Goal: Task Accomplishment & Management: Manage account settings

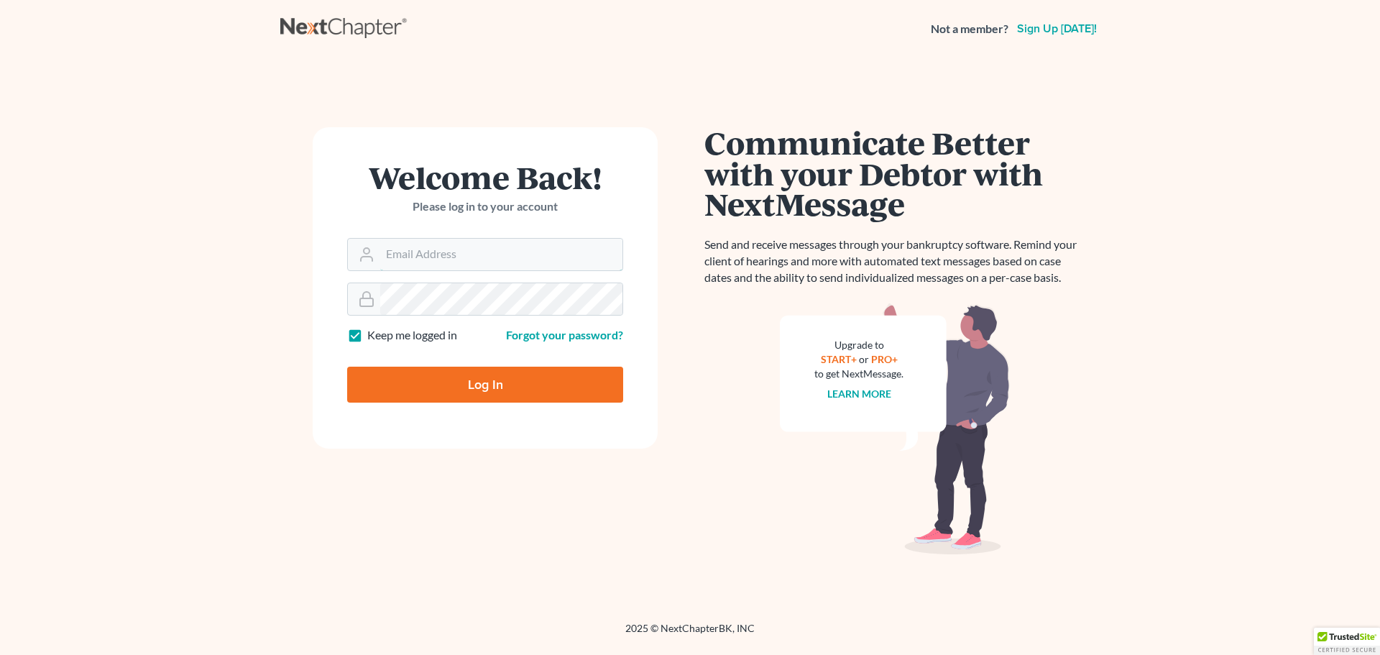
type input "wbfecher@statmanharris.com"
drag, startPoint x: 490, startPoint y: 438, endPoint x: 476, endPoint y: 395, distance: 44.6
click at [485, 429] on form "Welcome Back! Please log in to your account Email Address wbfecher@statmanharri…" at bounding box center [485, 287] width 345 height 321
click at [472, 380] on input "Log In" at bounding box center [485, 385] width 276 height 36
type input "Thinking..."
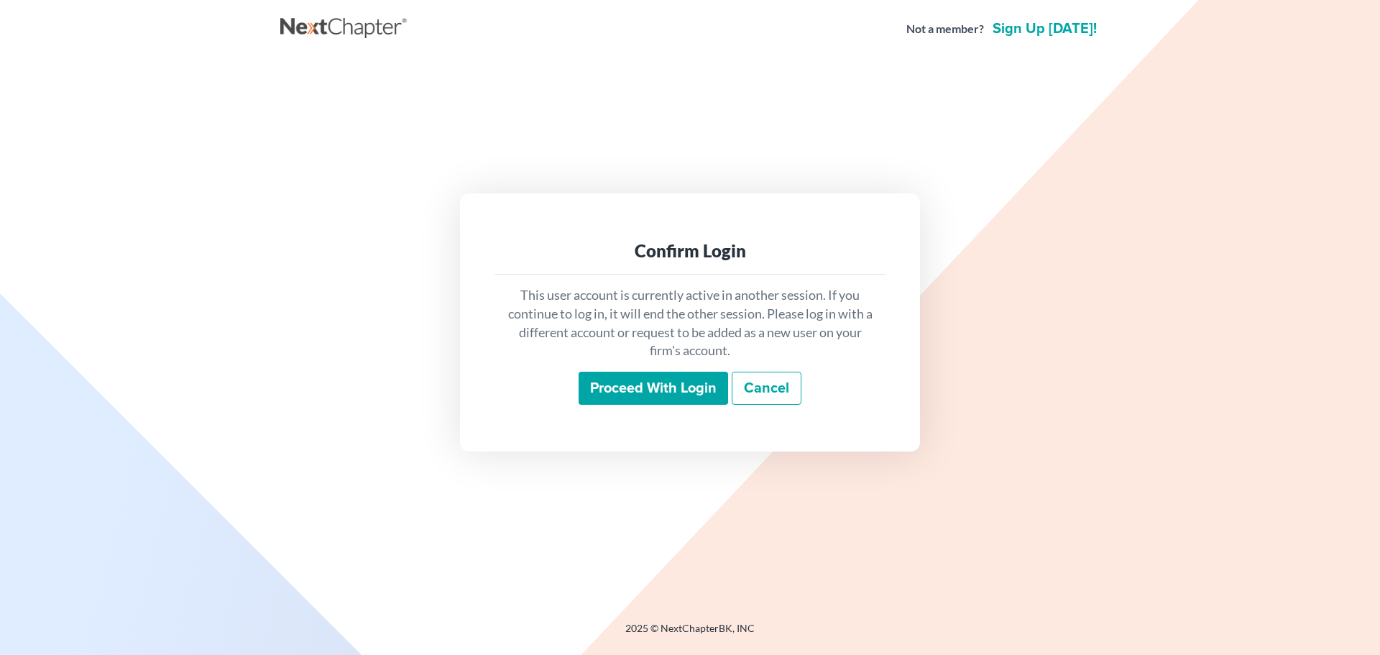
click at [625, 386] on input "Proceed with login" at bounding box center [654, 388] width 150 height 33
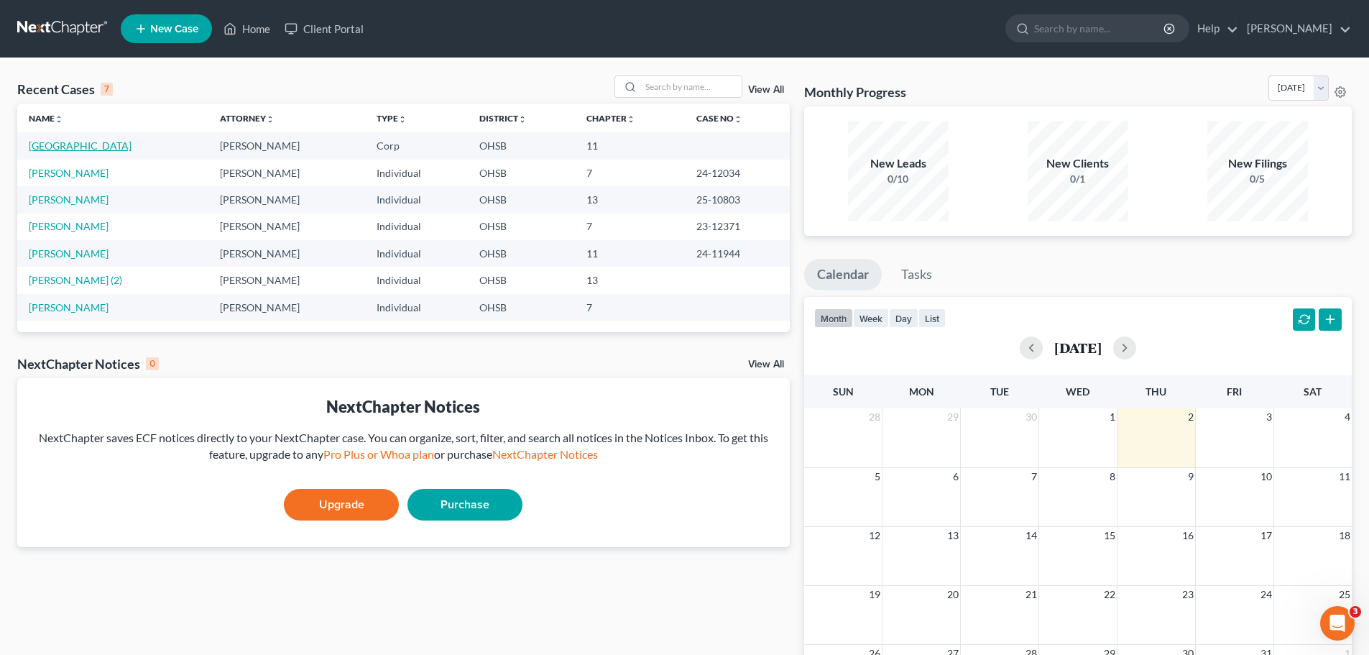
click at [91, 145] on link "[GEOGRAPHIC_DATA]" at bounding box center [80, 145] width 103 height 12
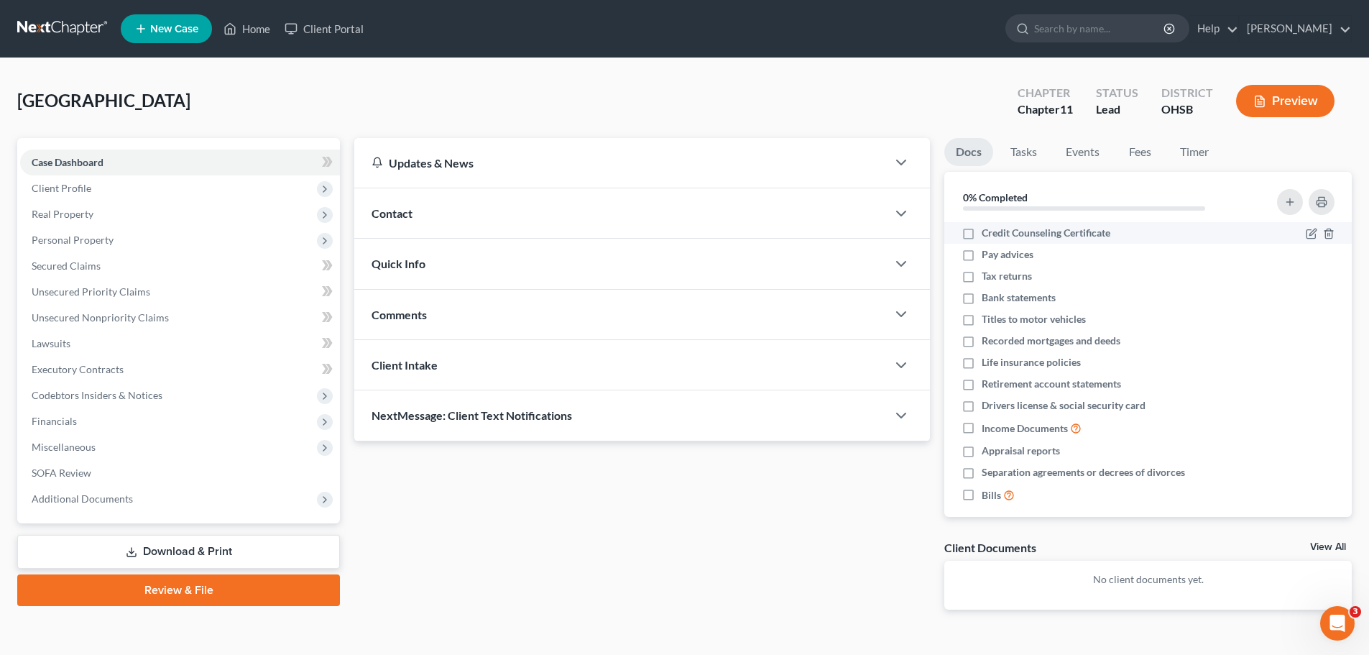
click at [982, 234] on label "Credit Counseling Certificate" at bounding box center [1046, 233] width 129 height 14
click at [988, 234] on input "Credit Counseling Certificate" at bounding box center [992, 230] width 9 height 9
click at [982, 234] on label "Credit Counseling Certificate" at bounding box center [1046, 233] width 129 height 14
click at [988, 234] on input "Credit Counseling Certificate" at bounding box center [992, 230] width 9 height 9
checkbox input "false"
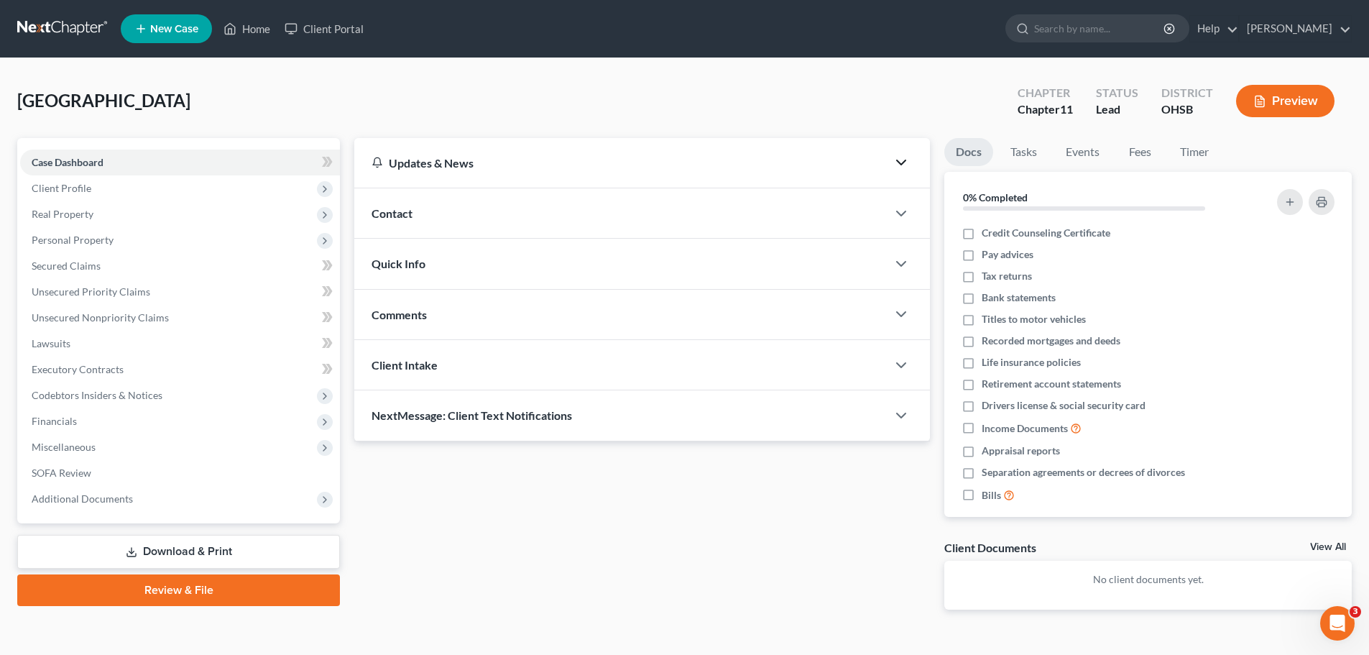
click at [904, 159] on icon "button" at bounding box center [901, 162] width 17 height 17
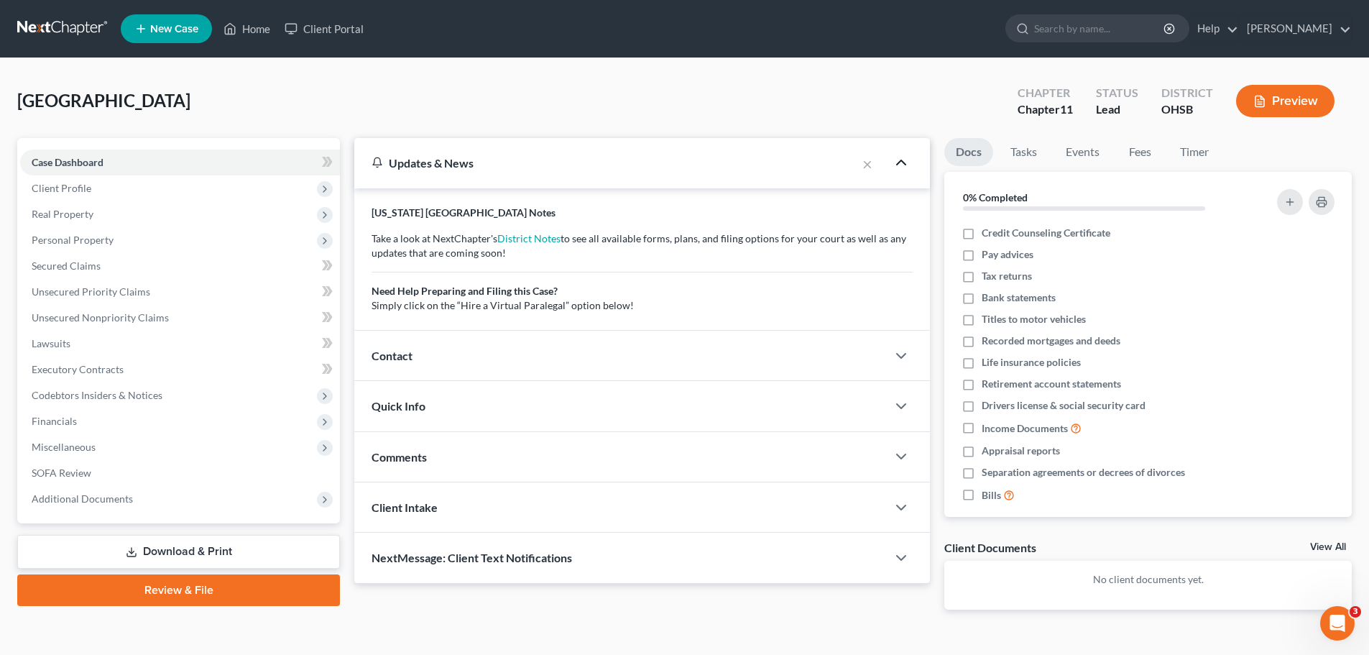
click at [902, 159] on icon "button" at bounding box center [901, 162] width 17 height 17
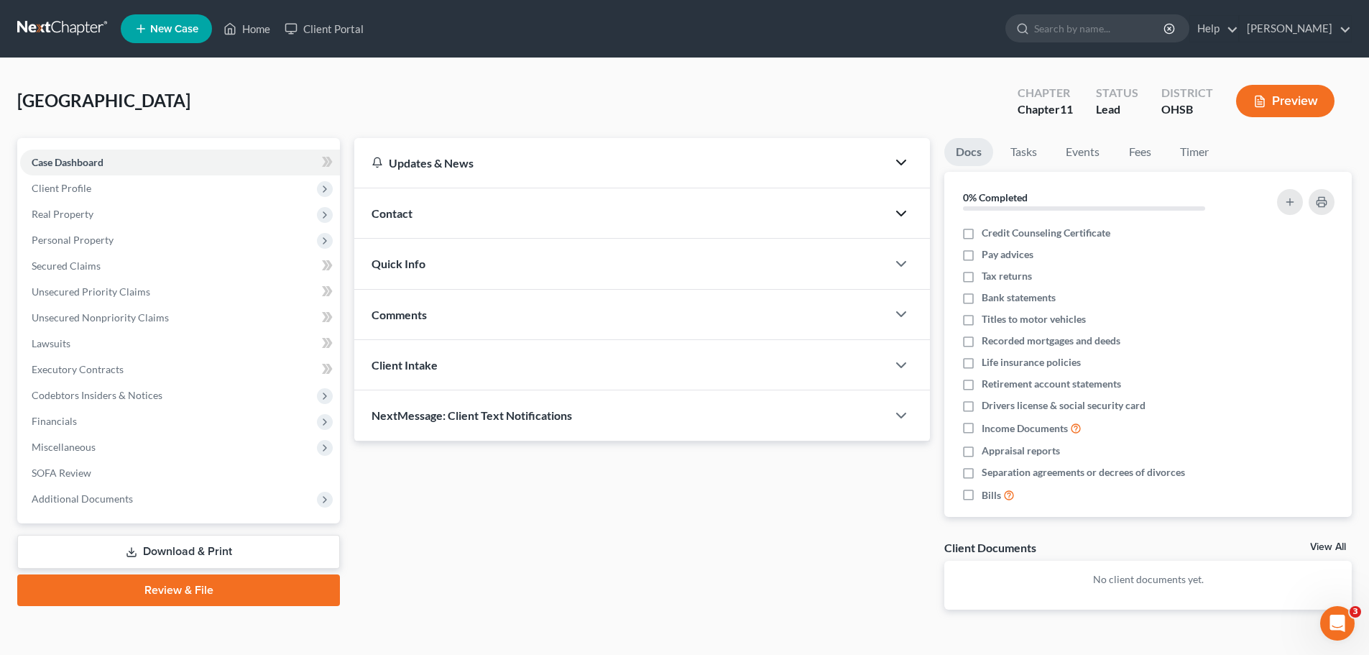
click at [907, 221] on icon "button" at bounding box center [901, 213] width 17 height 17
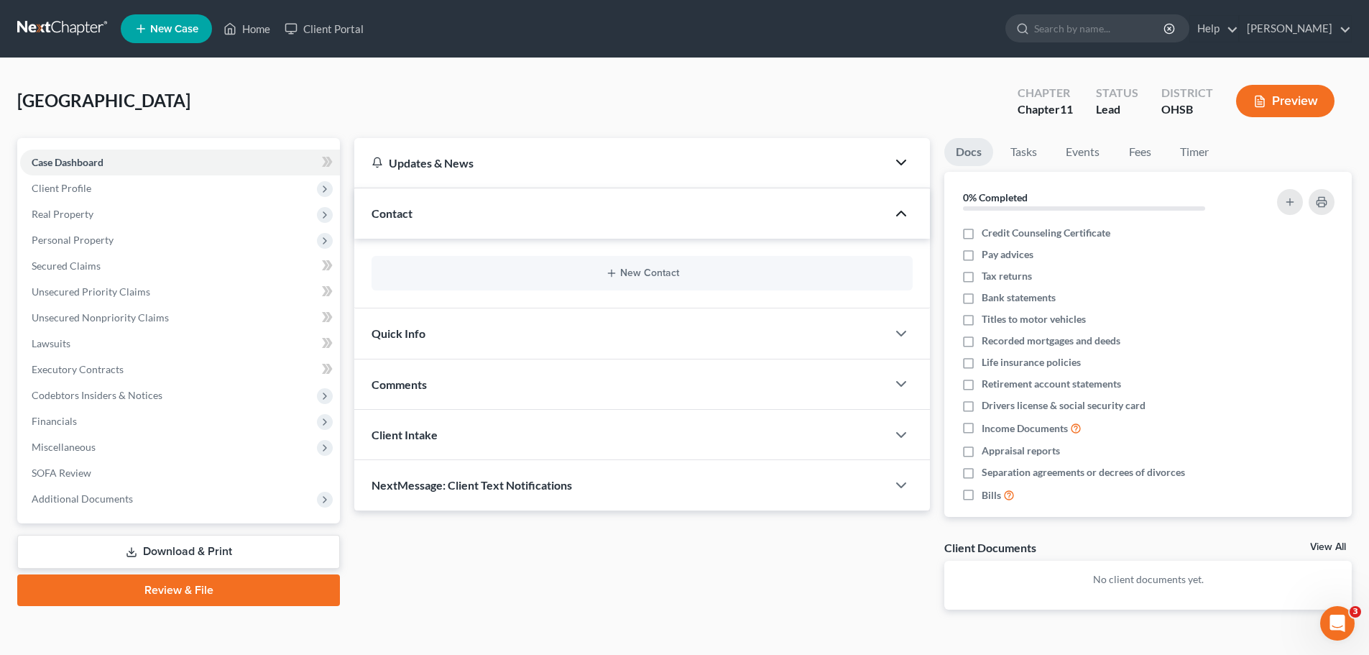
click at [906, 221] on icon "button" at bounding box center [901, 213] width 17 height 17
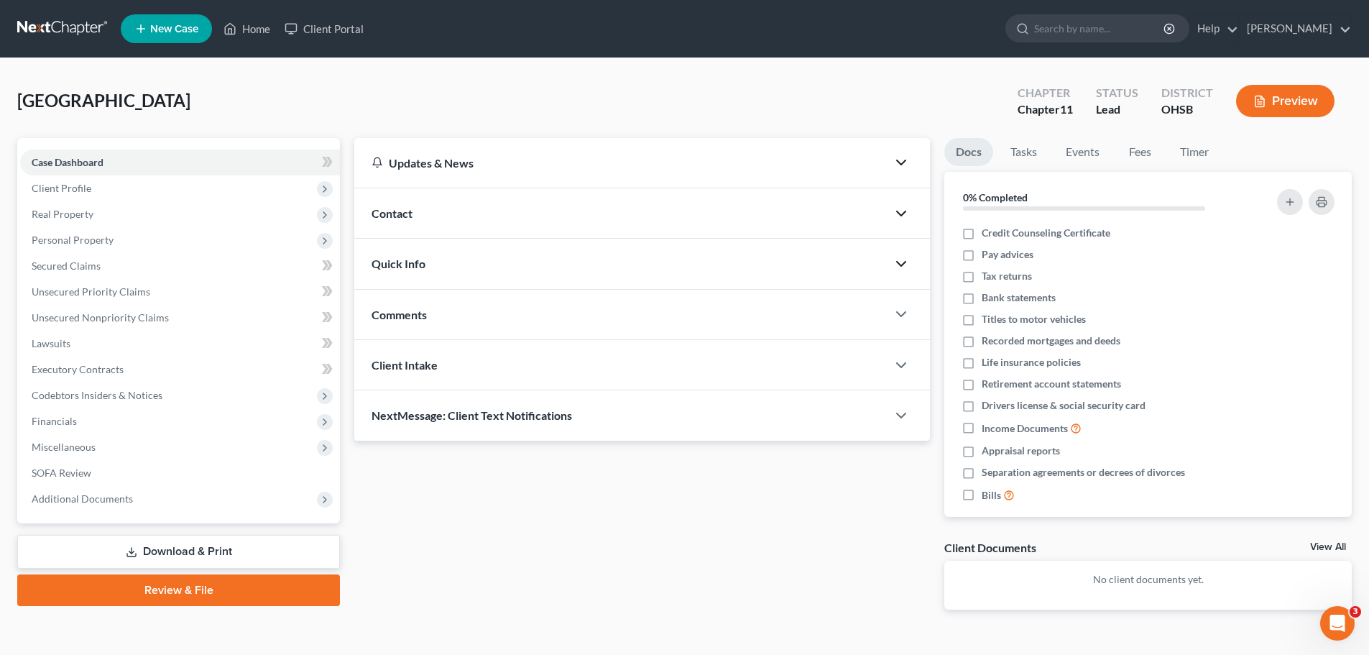
click at [904, 267] on icon "button" at bounding box center [901, 263] width 17 height 17
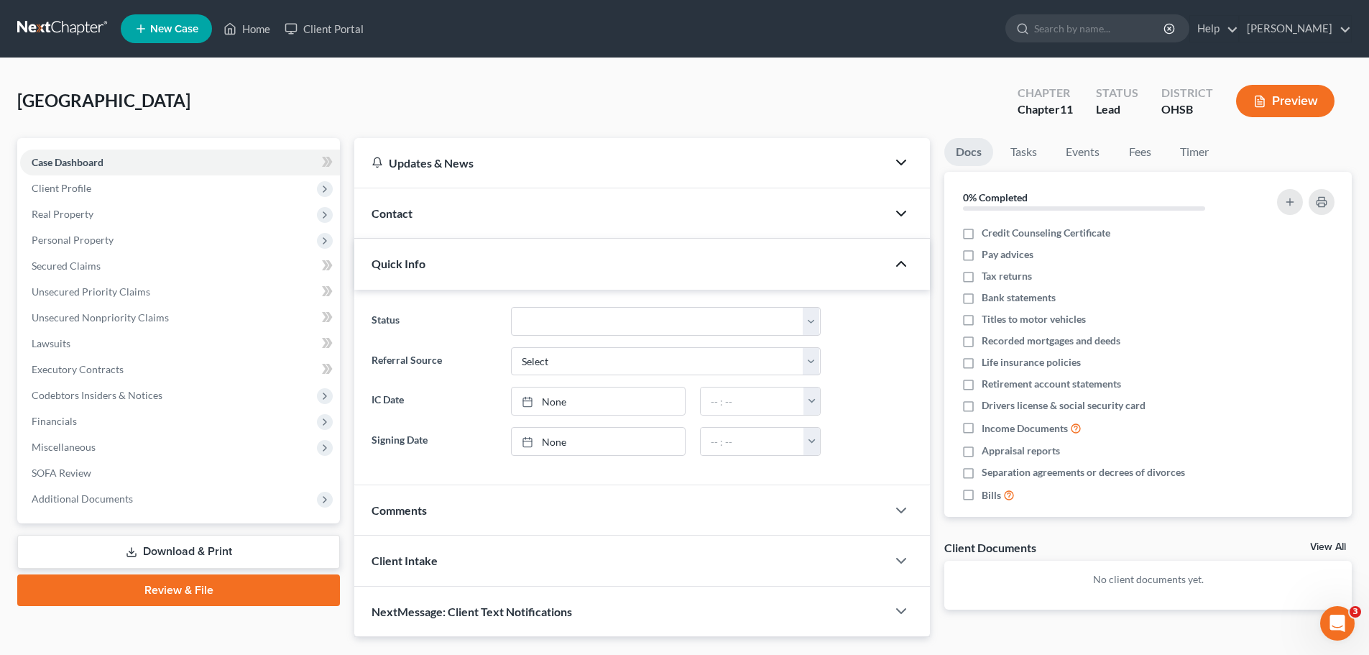
click at [904, 267] on icon "button" at bounding box center [901, 263] width 17 height 17
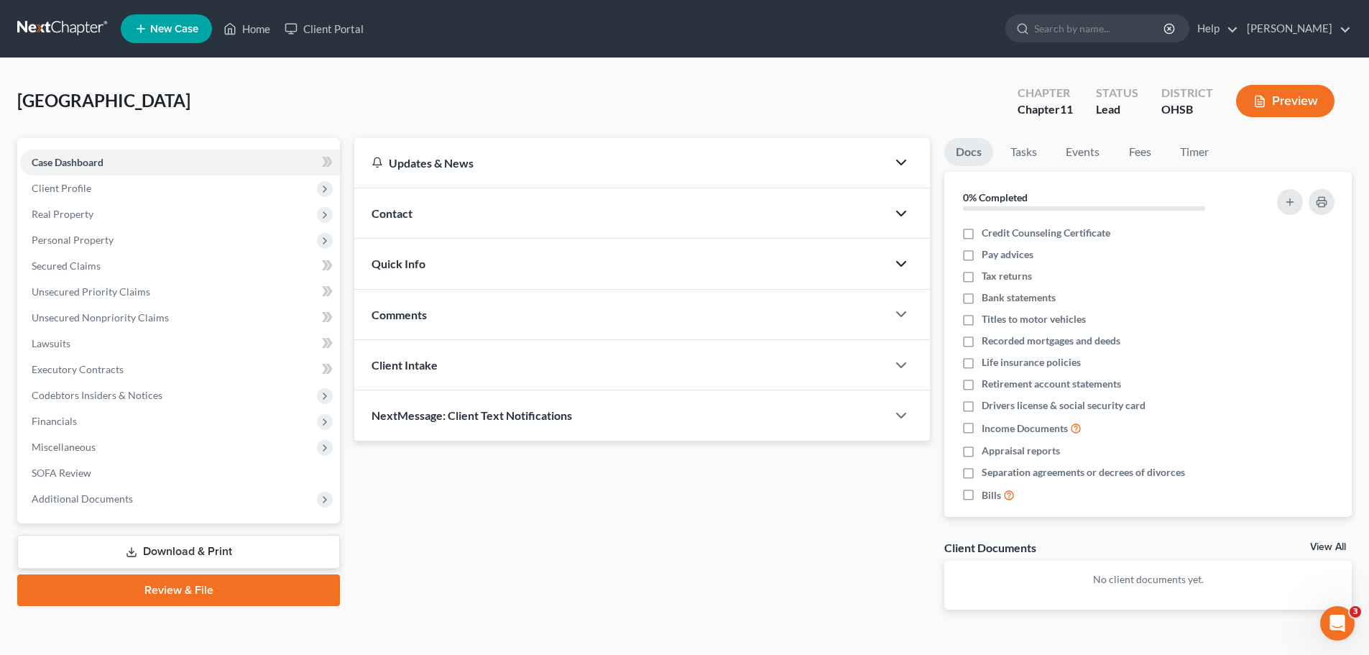
click at [889, 330] on div "Comments" at bounding box center [642, 315] width 576 height 50
click at [899, 311] on icon "button" at bounding box center [901, 313] width 17 height 17
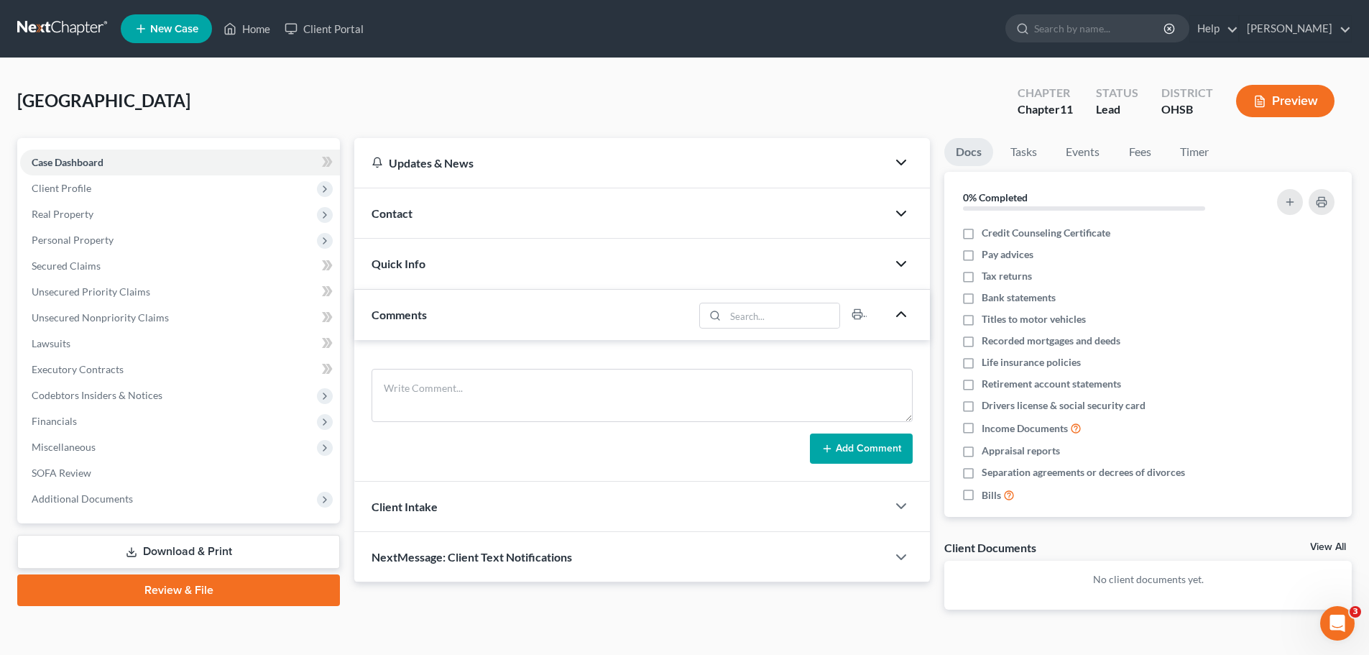
click at [899, 311] on icon "button" at bounding box center [901, 313] width 17 height 17
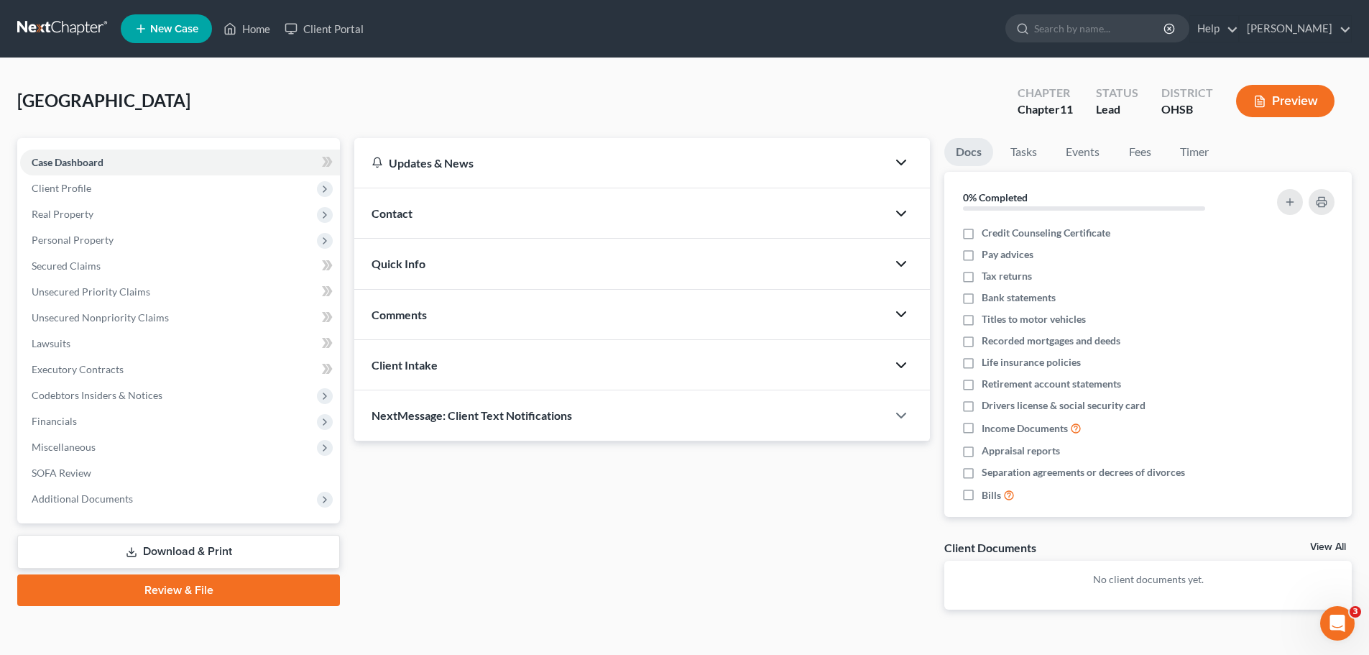
click at [896, 367] on icon "button" at bounding box center [901, 365] width 17 height 17
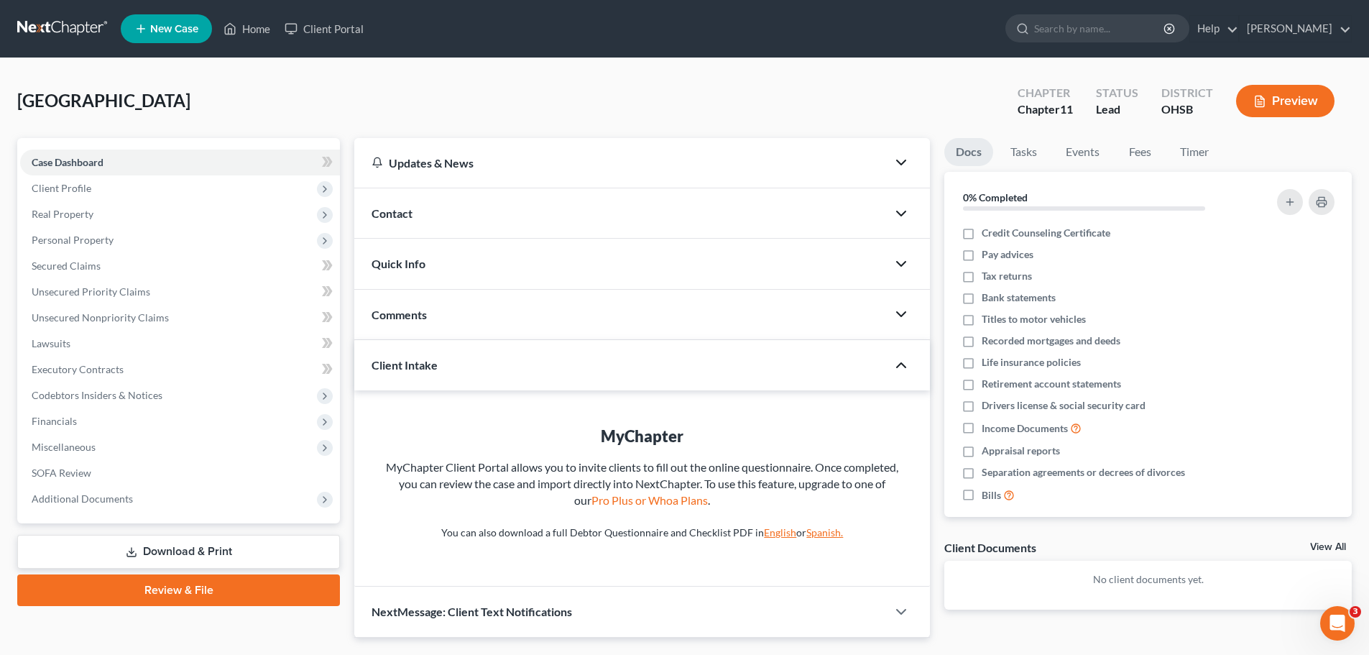
click at [896, 367] on icon "button" at bounding box center [901, 365] width 17 height 17
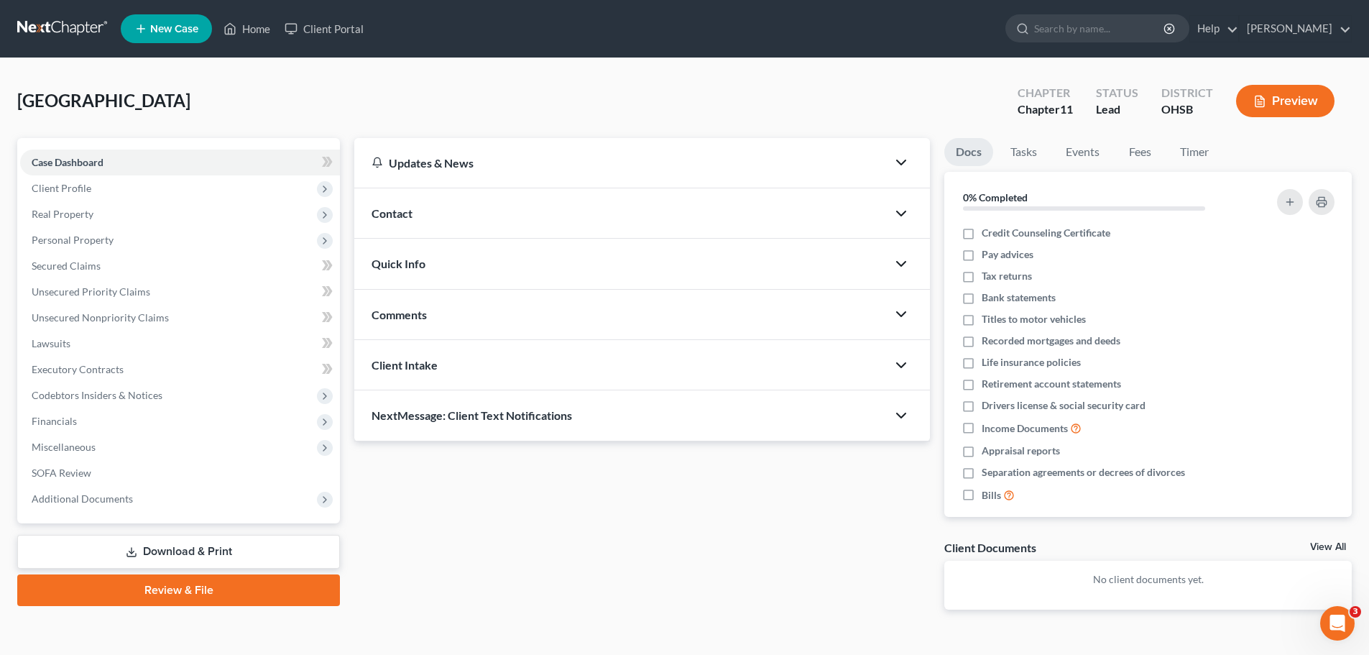
click at [896, 412] on icon "button" at bounding box center [901, 415] width 17 height 17
click at [895, 419] on icon "button" at bounding box center [901, 415] width 17 height 17
click at [114, 553] on link "Download & Print" at bounding box center [178, 552] width 323 height 34
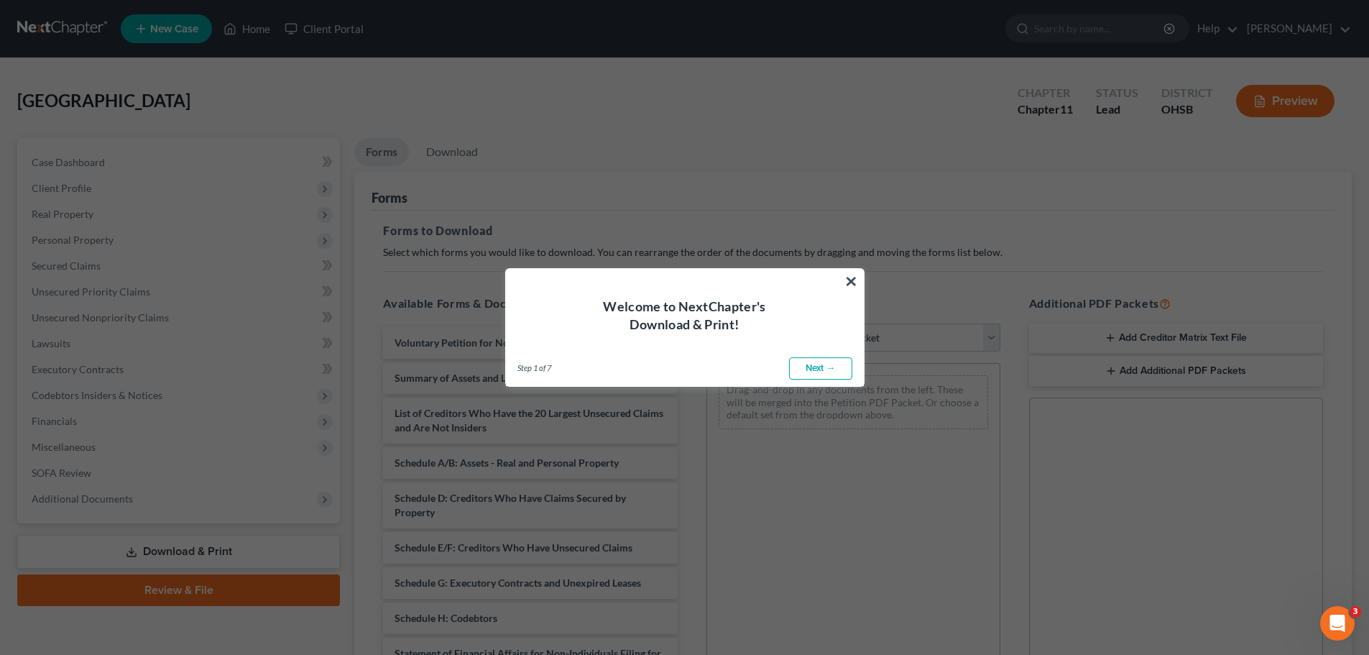
click at [809, 369] on link "Next →" at bounding box center [820, 368] width 63 height 23
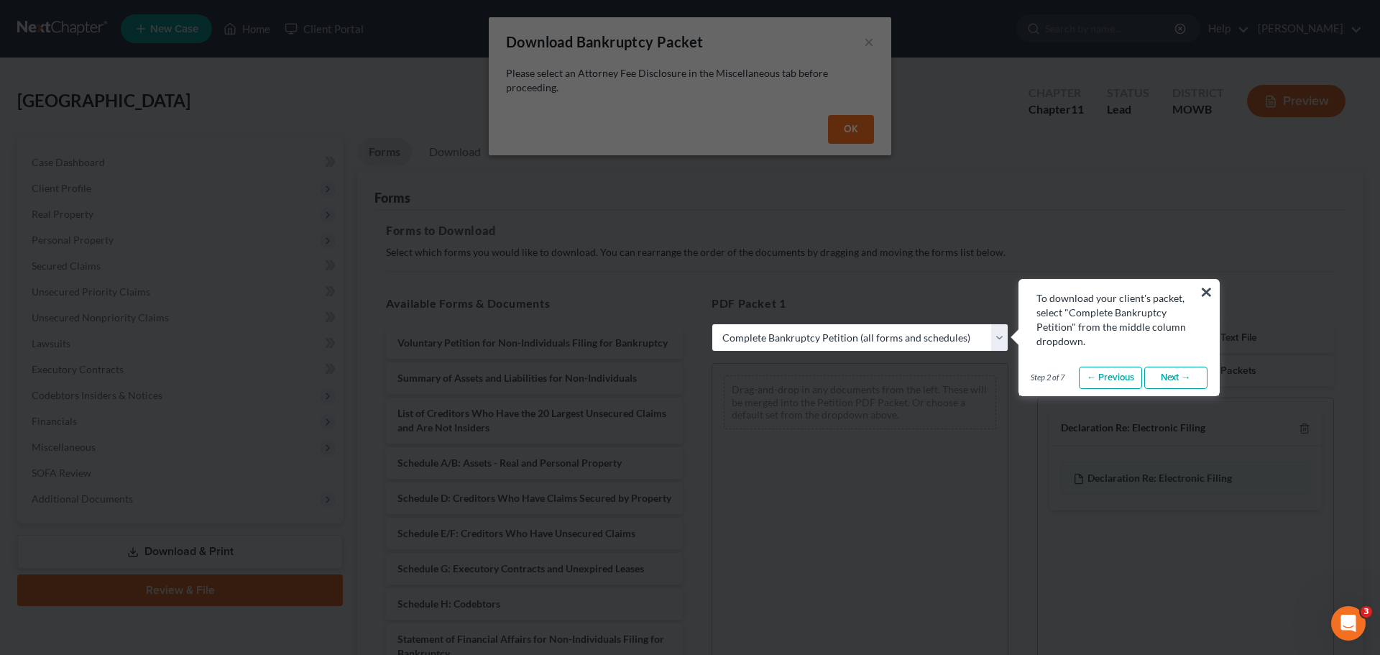
click at [1180, 380] on link "Next →" at bounding box center [1175, 378] width 63 height 23
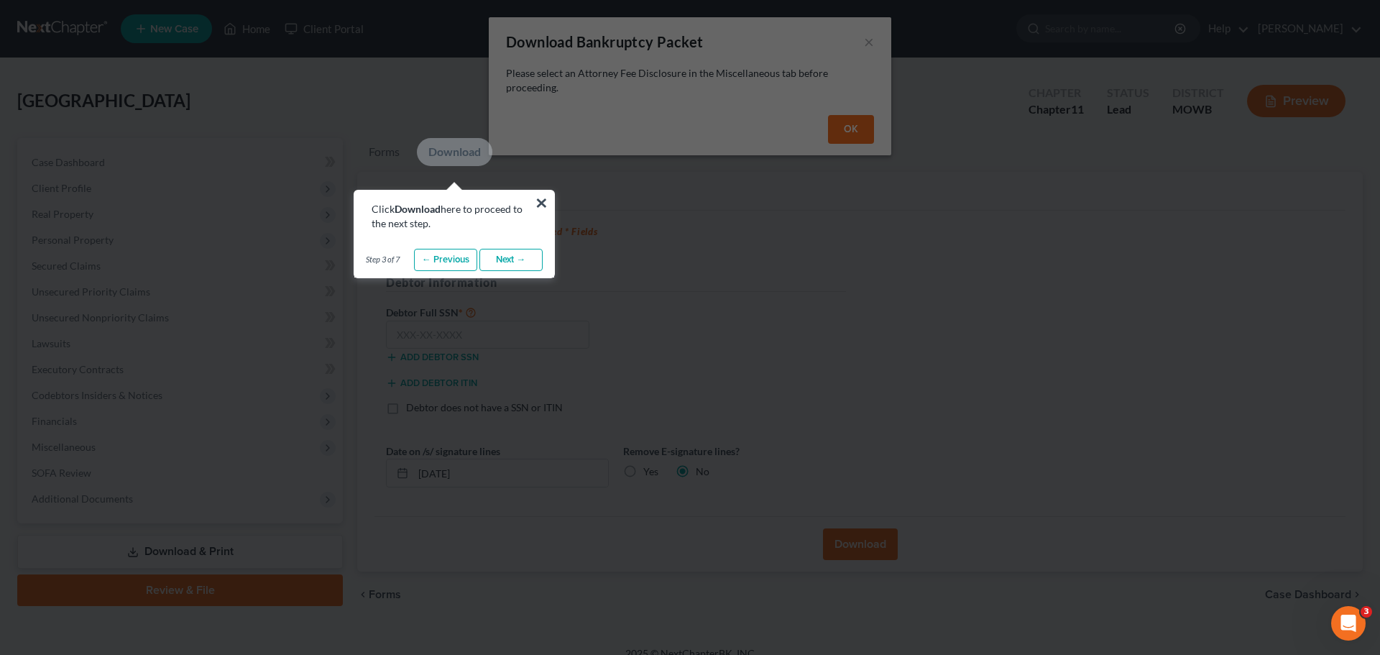
click at [521, 259] on link "Next →" at bounding box center [510, 260] width 63 height 23
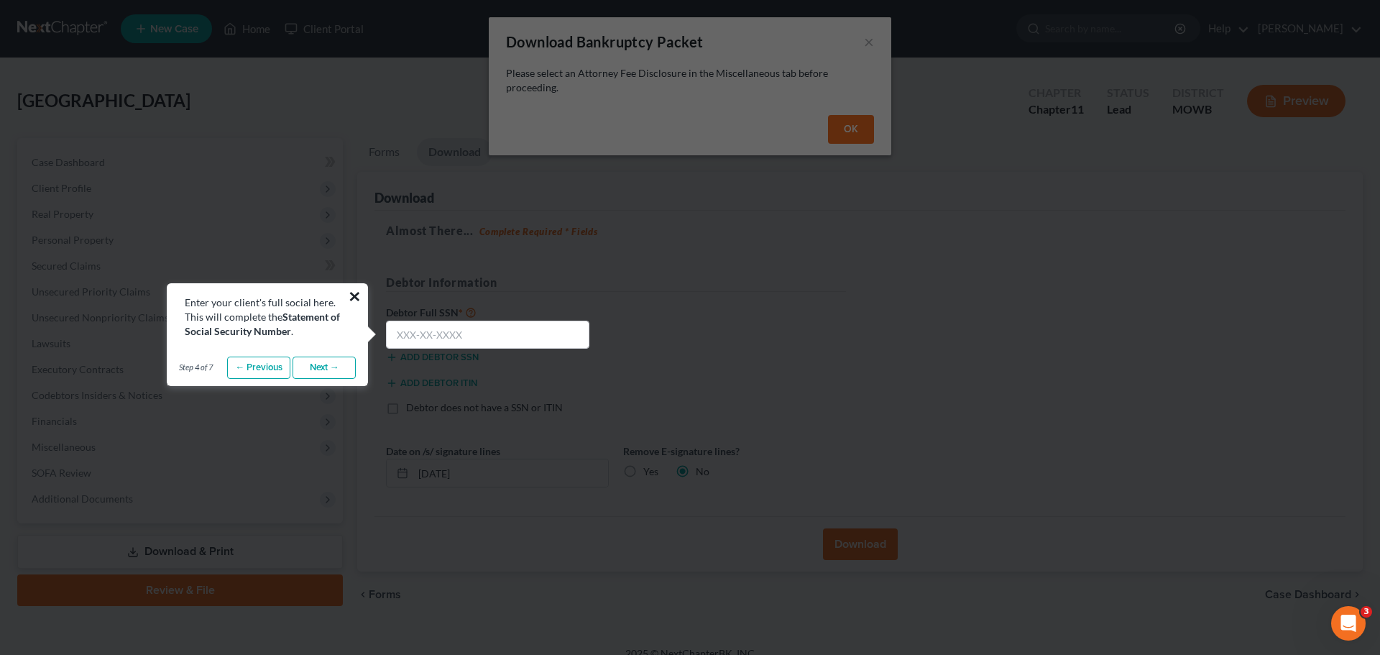
click at [350, 288] on button "×" at bounding box center [355, 296] width 14 height 23
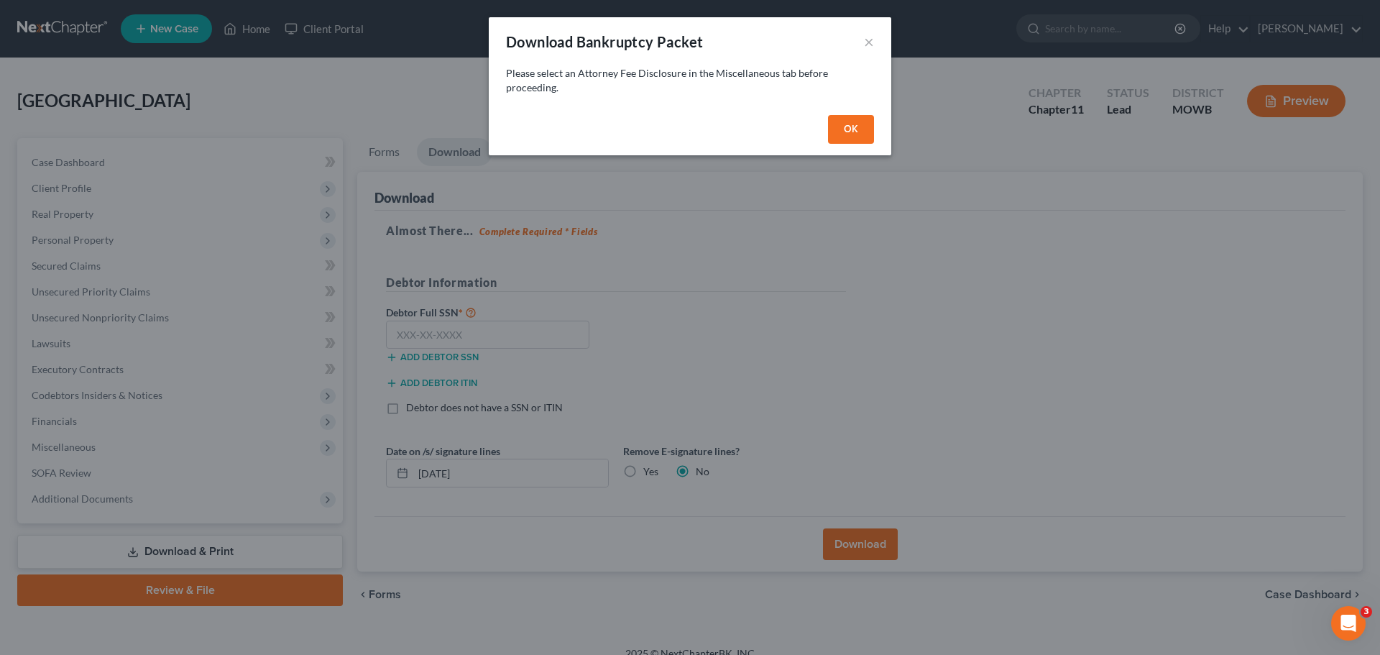
click at [839, 128] on button "OK" at bounding box center [851, 129] width 46 height 29
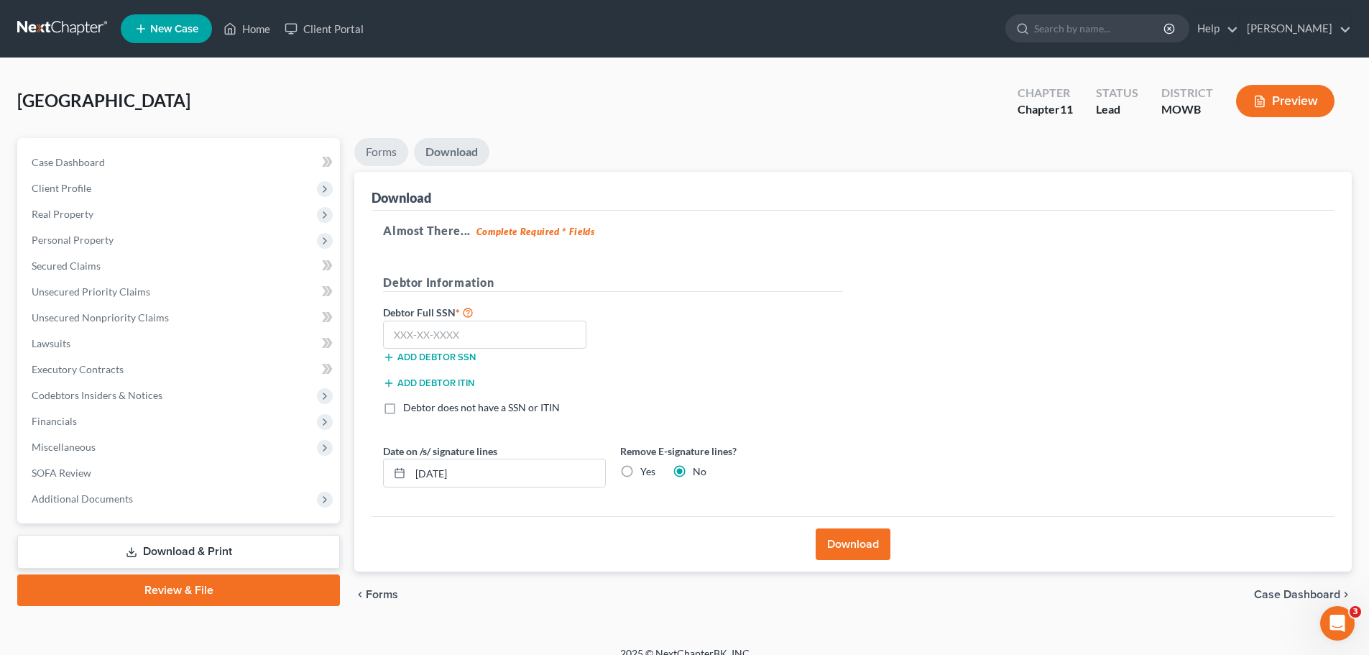
click at [376, 149] on link "Forms" at bounding box center [381, 152] width 54 height 28
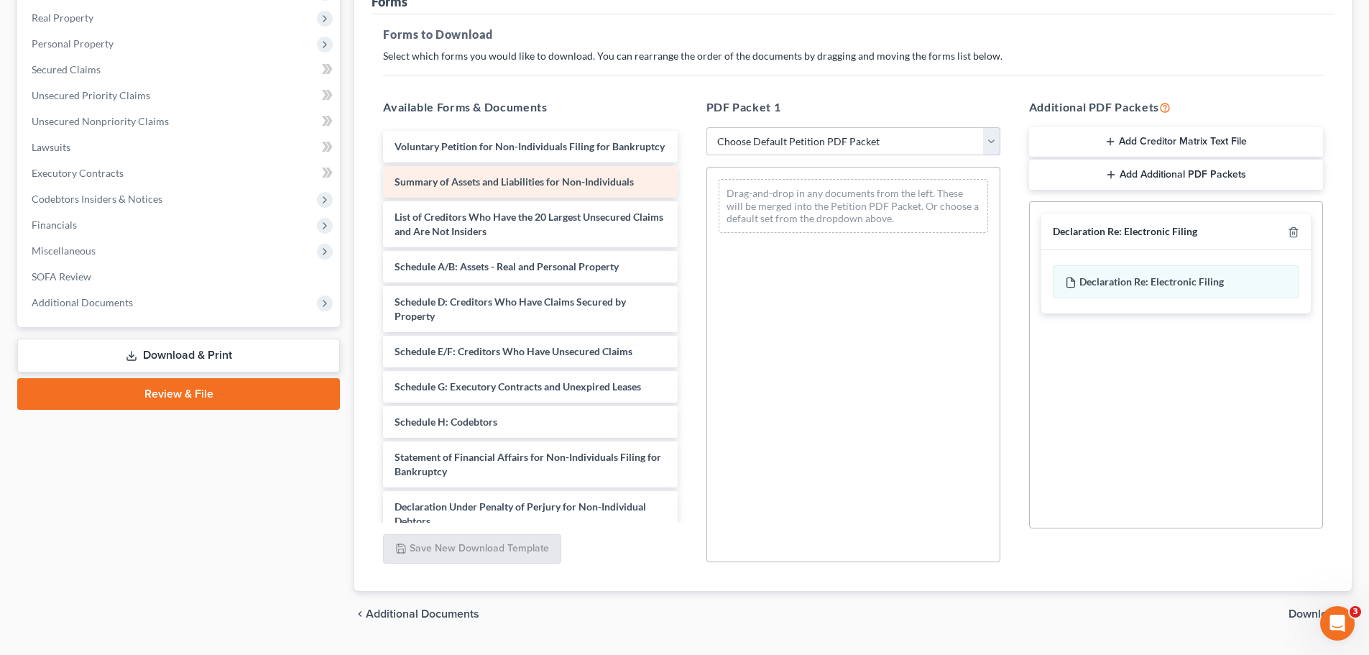
scroll to position [161, 0]
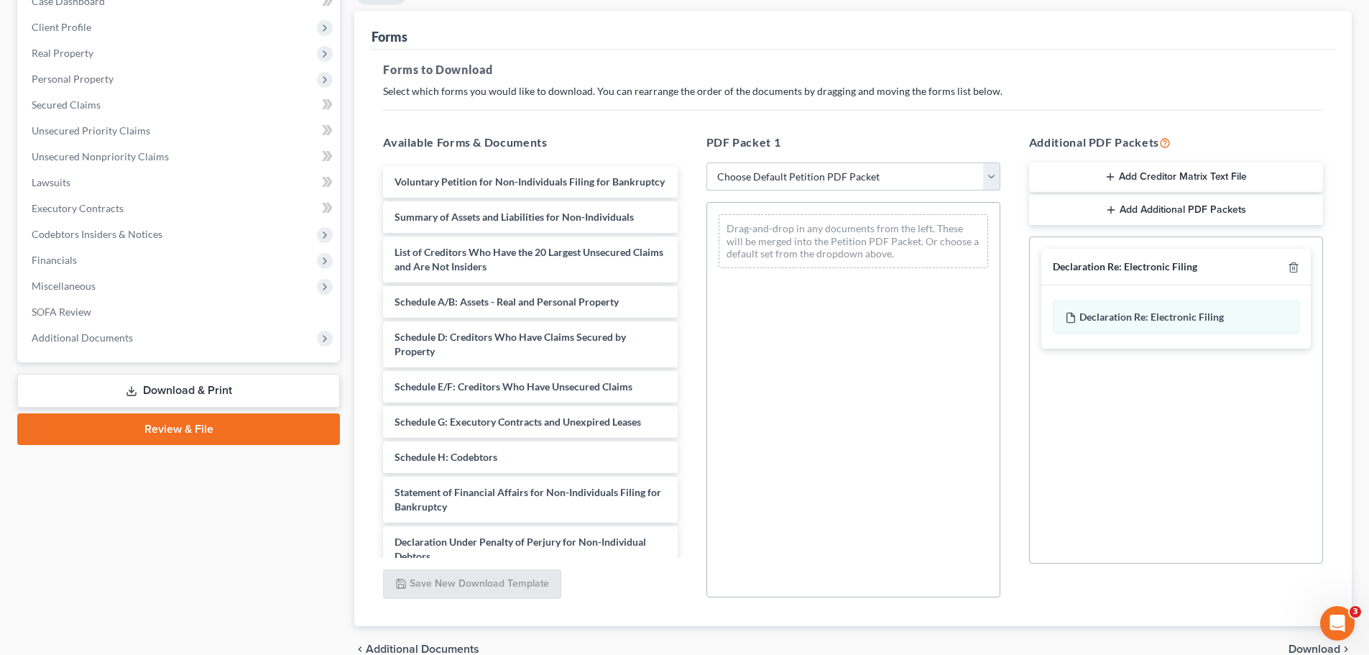
click at [982, 168] on select "Choose Default Petition PDF Packet Complete Bankruptcy Petition (all forms and …" at bounding box center [854, 176] width 294 height 29
select select "0"
click at [712, 162] on select "Choose Default Petition PDF Packet Complete Bankruptcy Petition (all forms and …" at bounding box center [854, 176] width 294 height 29
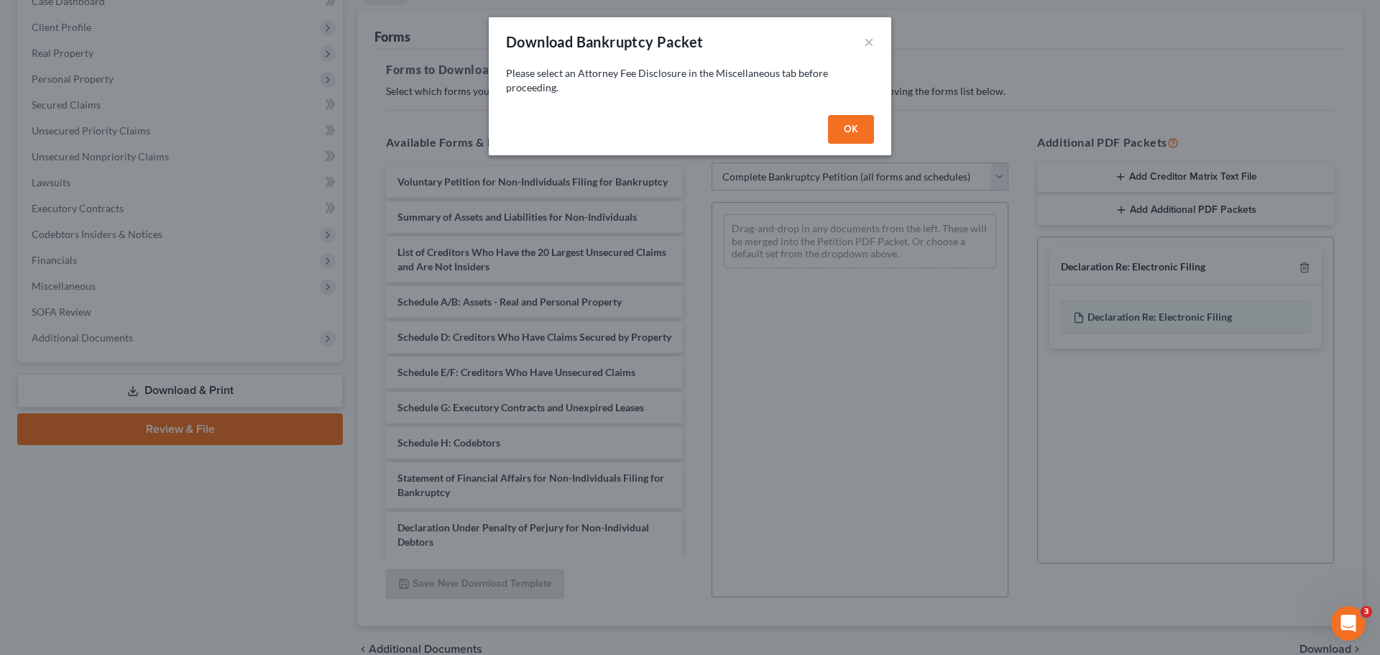
click at [852, 129] on button "OK" at bounding box center [851, 129] width 46 height 29
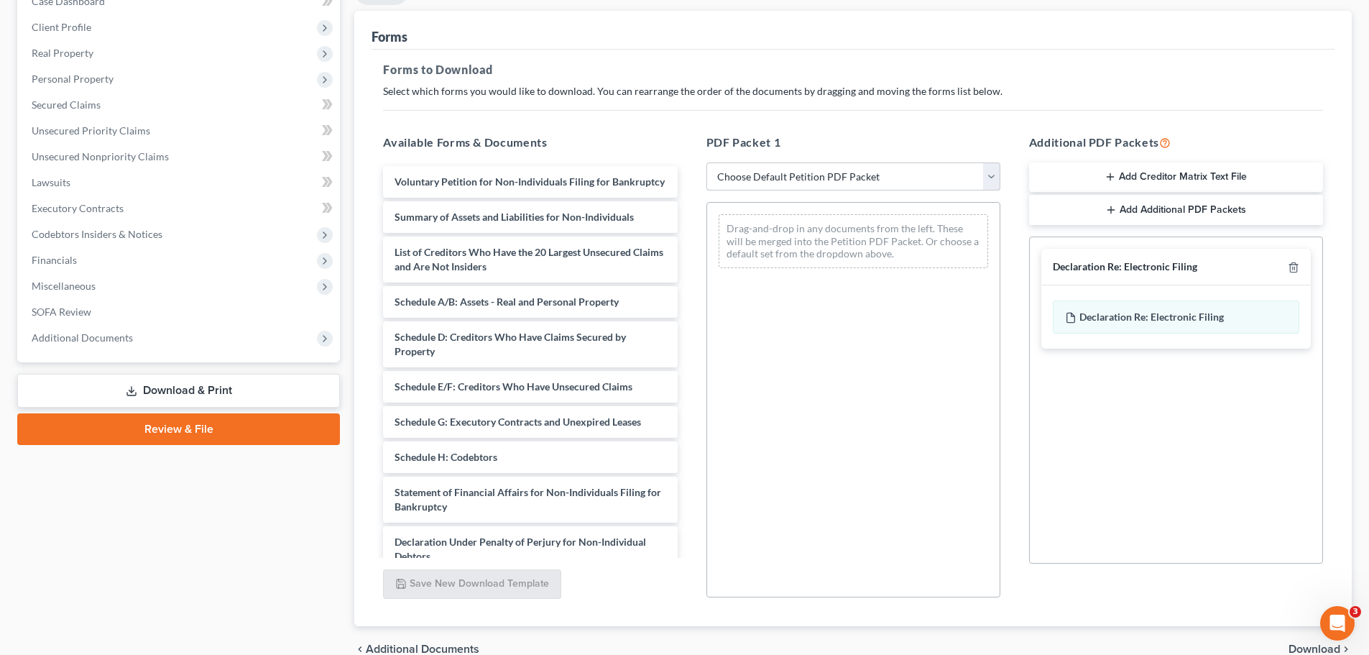
click at [991, 173] on select "Choose Default Petition PDF Packet Complete Bankruptcy Petition (all forms and …" at bounding box center [854, 176] width 294 height 29
select select "0"
click at [712, 162] on select "Choose Default Petition PDF Packet Complete Bankruptcy Petition (all forms and …" at bounding box center [854, 176] width 294 height 29
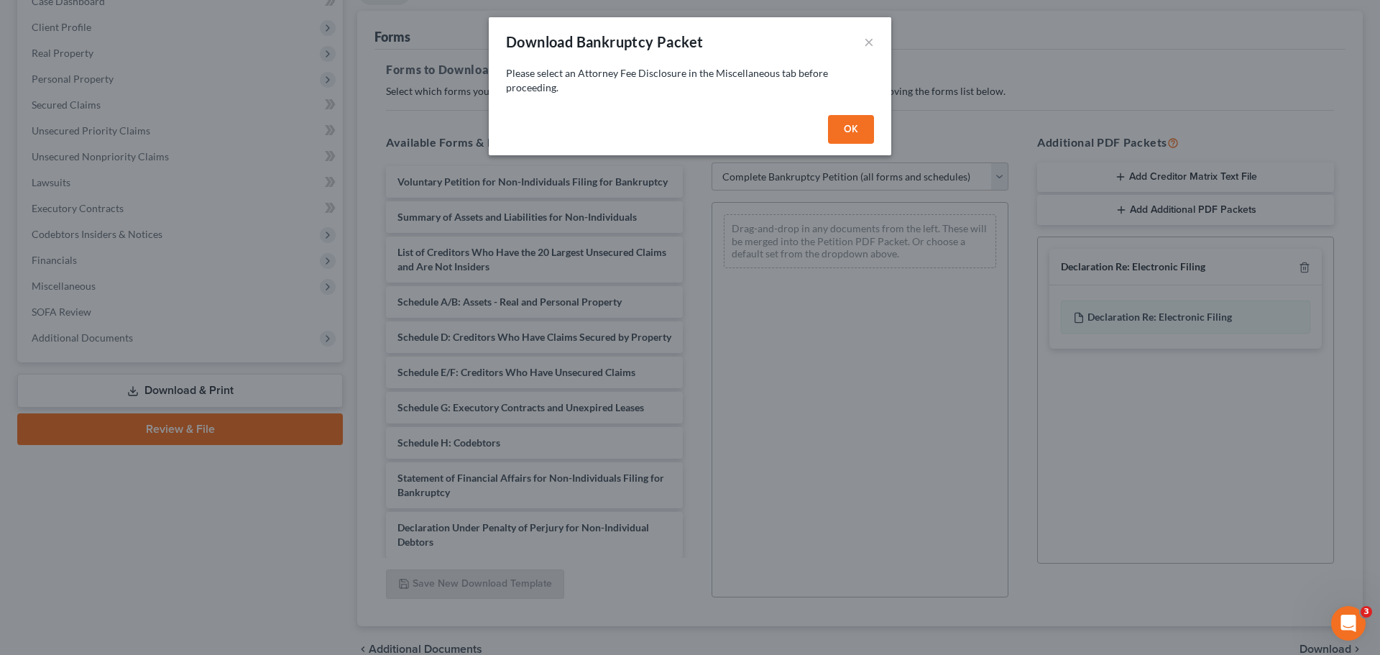
click at [852, 127] on button "OK" at bounding box center [851, 129] width 46 height 29
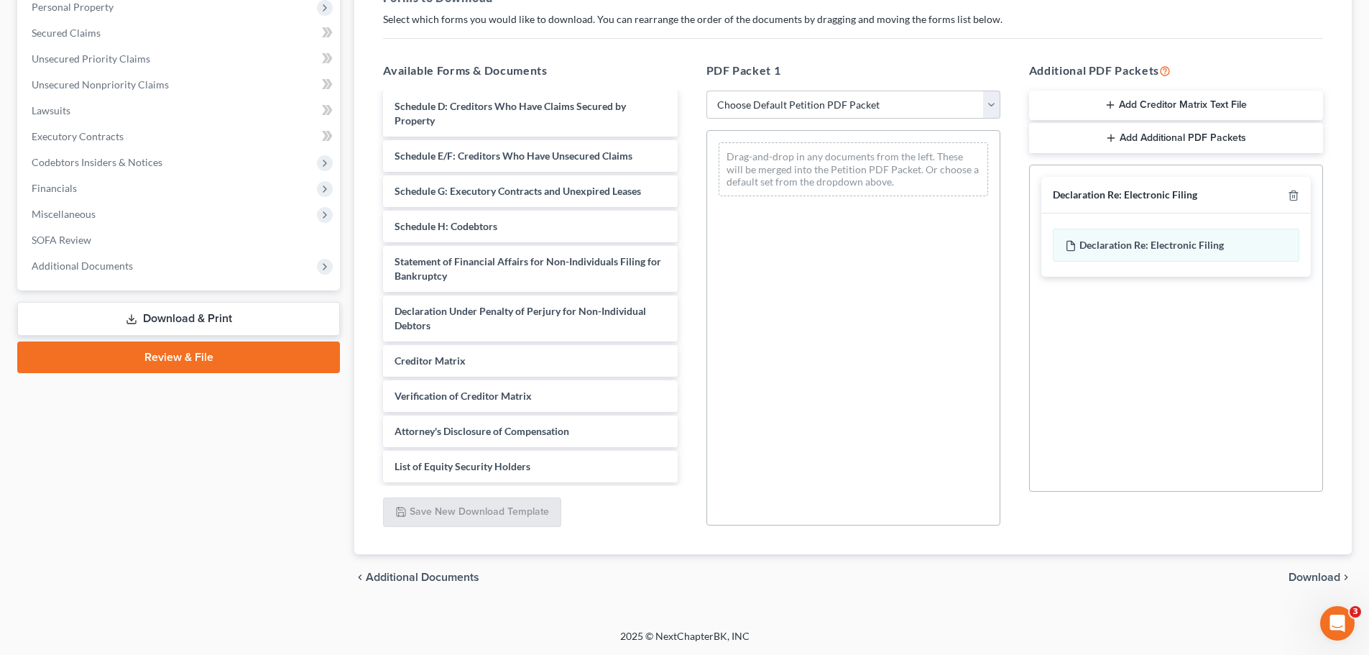
scroll to position [173, 0]
click at [991, 104] on select "Choose Default Petition PDF Packet Complete Bankruptcy Petition (all forms and …" at bounding box center [854, 105] width 294 height 29
select select "0"
click at [712, 91] on select "Choose Default Petition PDF Packet Complete Bankruptcy Petition (all forms and …" at bounding box center [854, 105] width 294 height 29
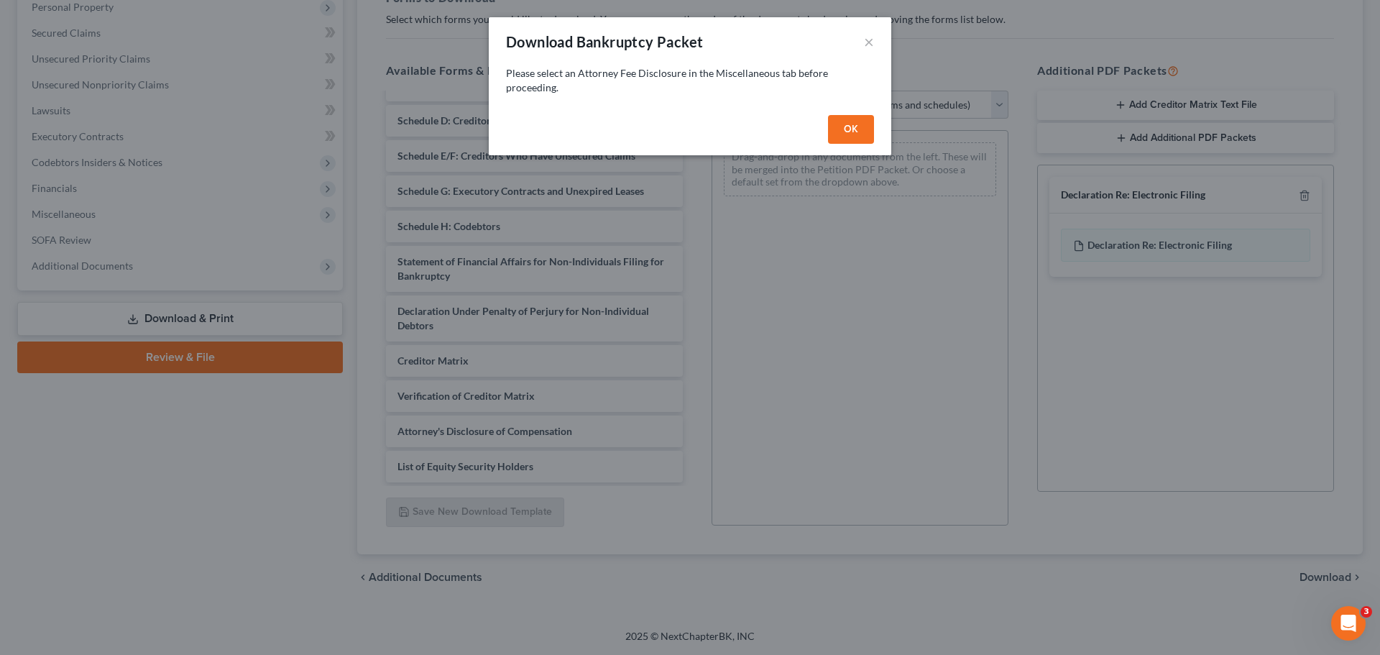
click at [855, 129] on button "OK" at bounding box center [851, 129] width 46 height 29
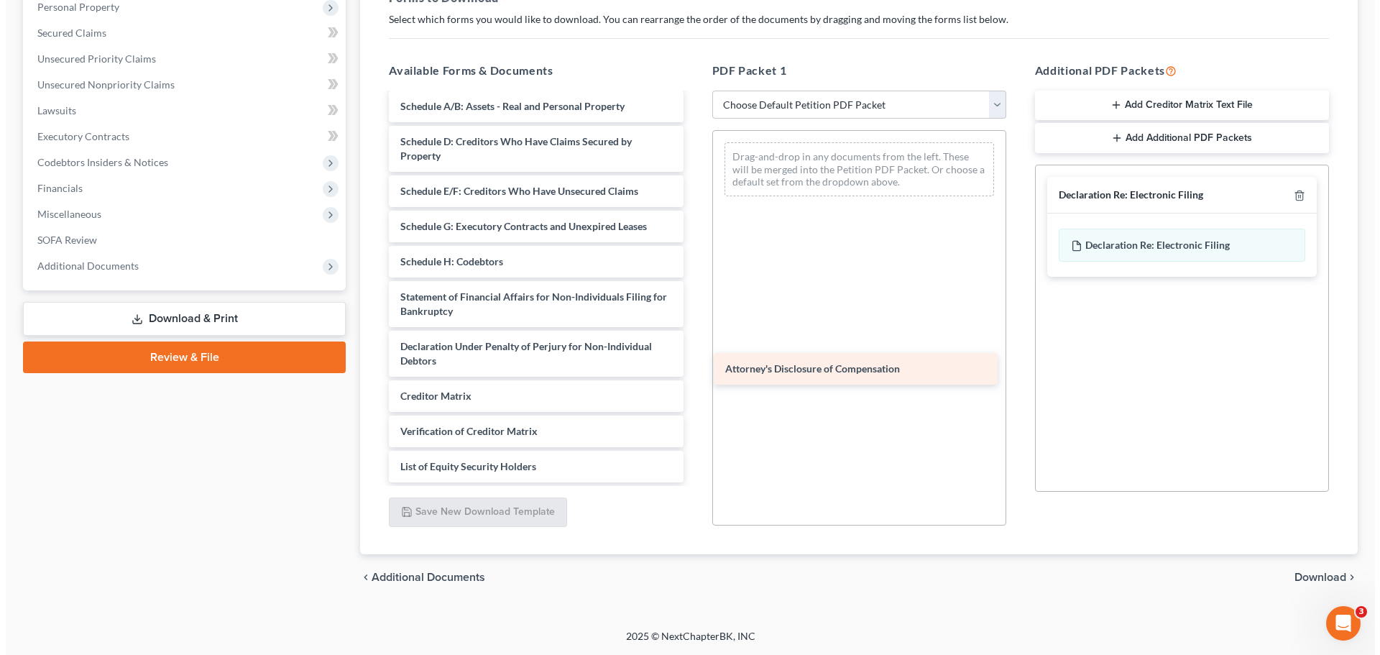
scroll to position [138, 0]
drag, startPoint x: 479, startPoint y: 426, endPoint x: 829, endPoint y: 331, distance: 362.0
click at [689, 333] on div "Attorney's Disclosure of Compensation Voluntary Petition for Non-Individuals Fi…" at bounding box center [530, 227] width 317 height 512
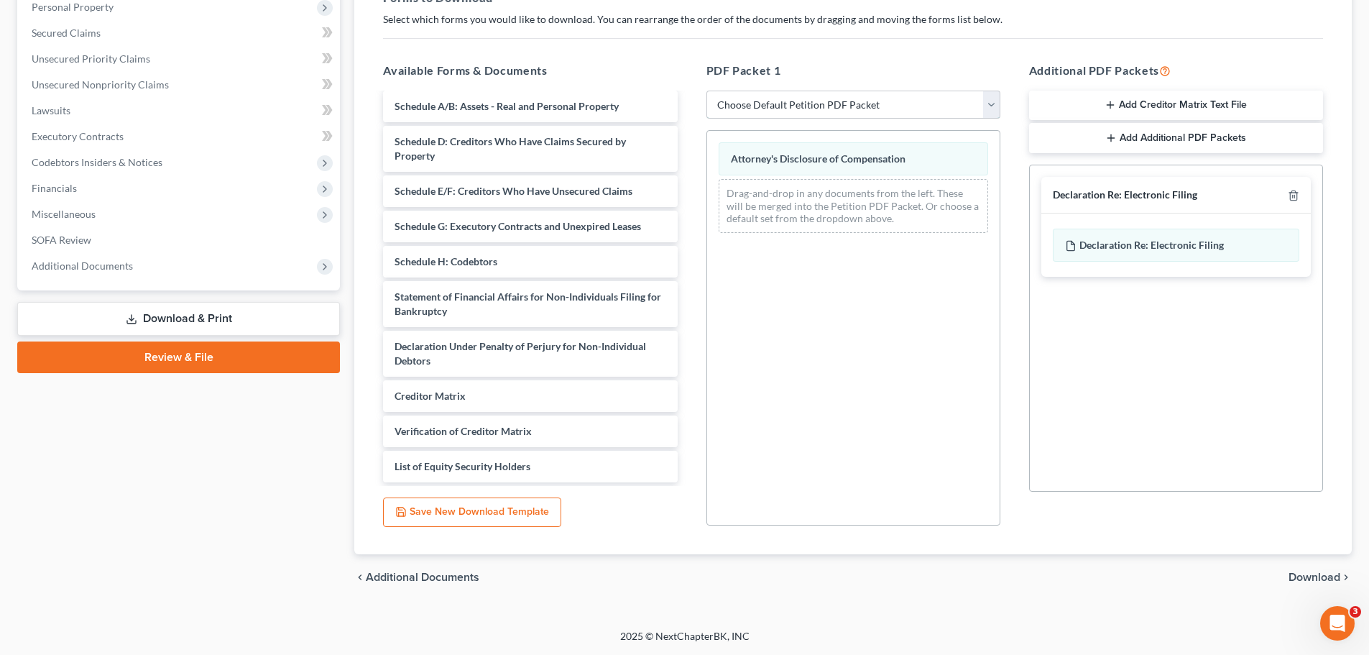
click at [991, 99] on select "Choose Default Petition PDF Packet Complete Bankruptcy Petition (all forms and …" at bounding box center [854, 105] width 294 height 29
select select "0"
click at [712, 91] on select "Choose Default Petition PDF Packet Complete Bankruptcy Petition (all forms and …" at bounding box center [854, 105] width 294 height 29
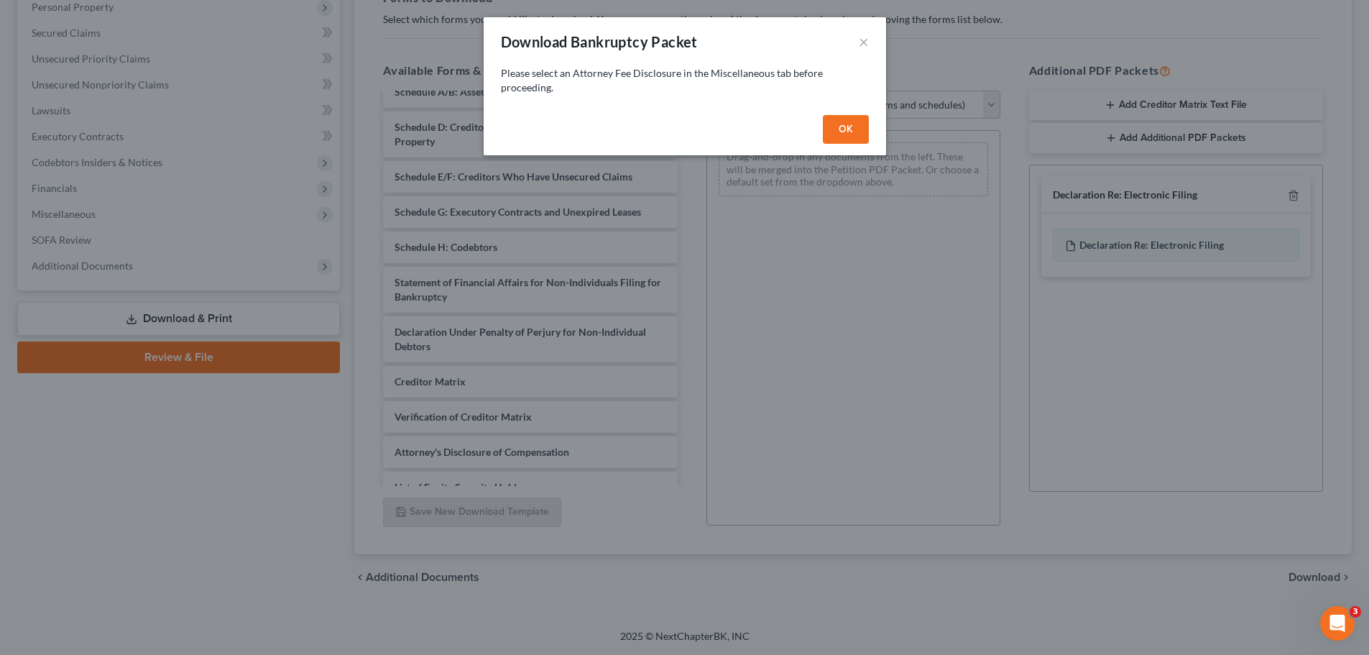
scroll to position [173, 0]
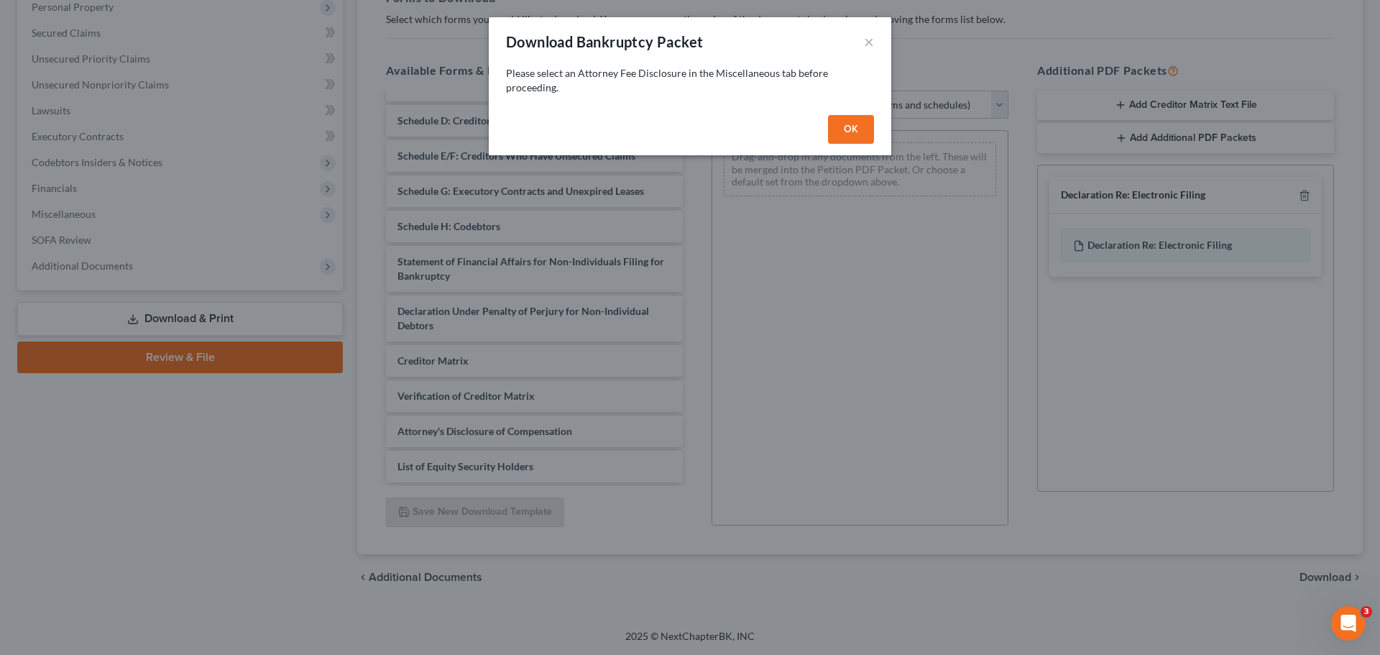
click at [844, 119] on button "OK" at bounding box center [851, 129] width 46 height 29
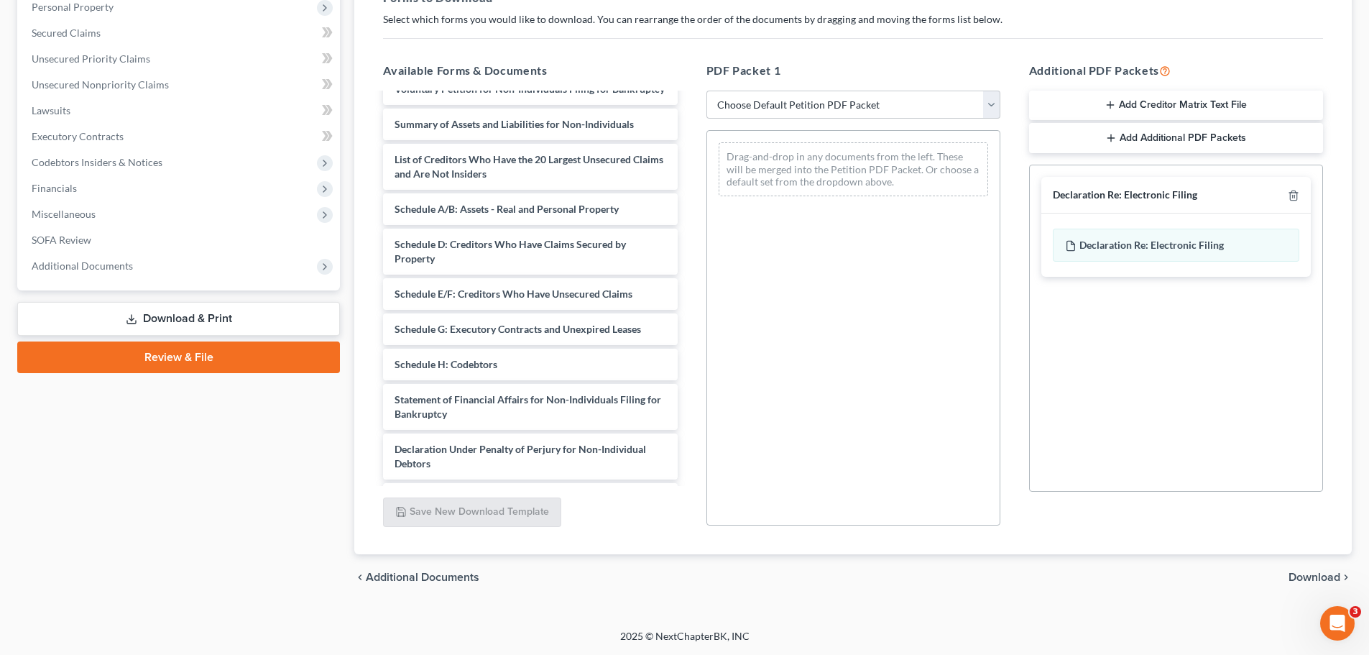
scroll to position [0, 0]
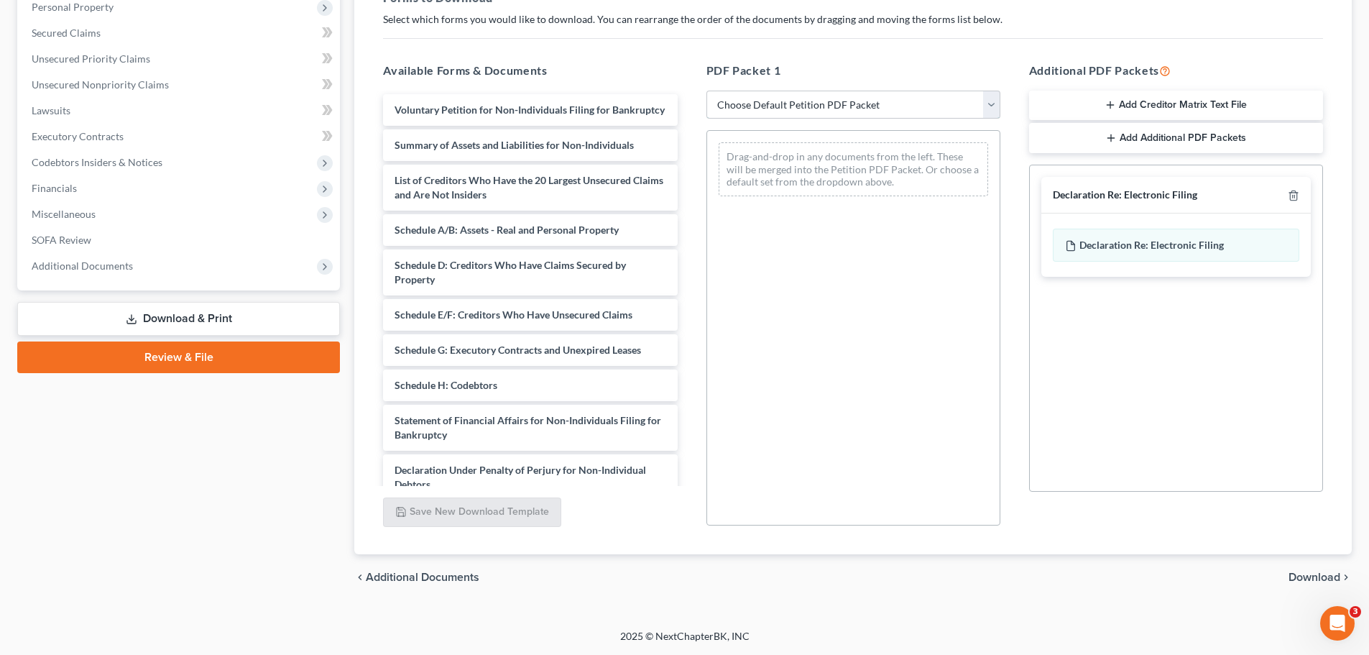
click at [941, 99] on select "Choose Default Petition PDF Packet Complete Bankruptcy Petition (all forms and …" at bounding box center [854, 105] width 294 height 29
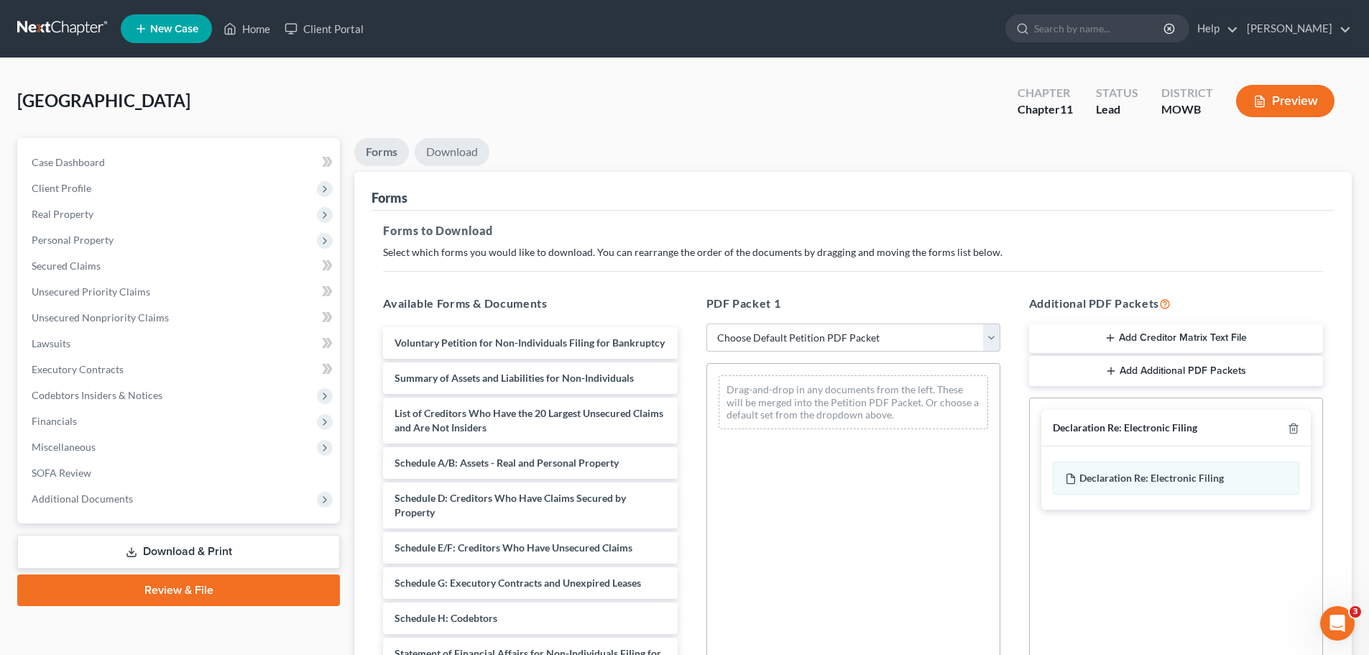
click at [472, 152] on link "Download" at bounding box center [452, 152] width 75 height 28
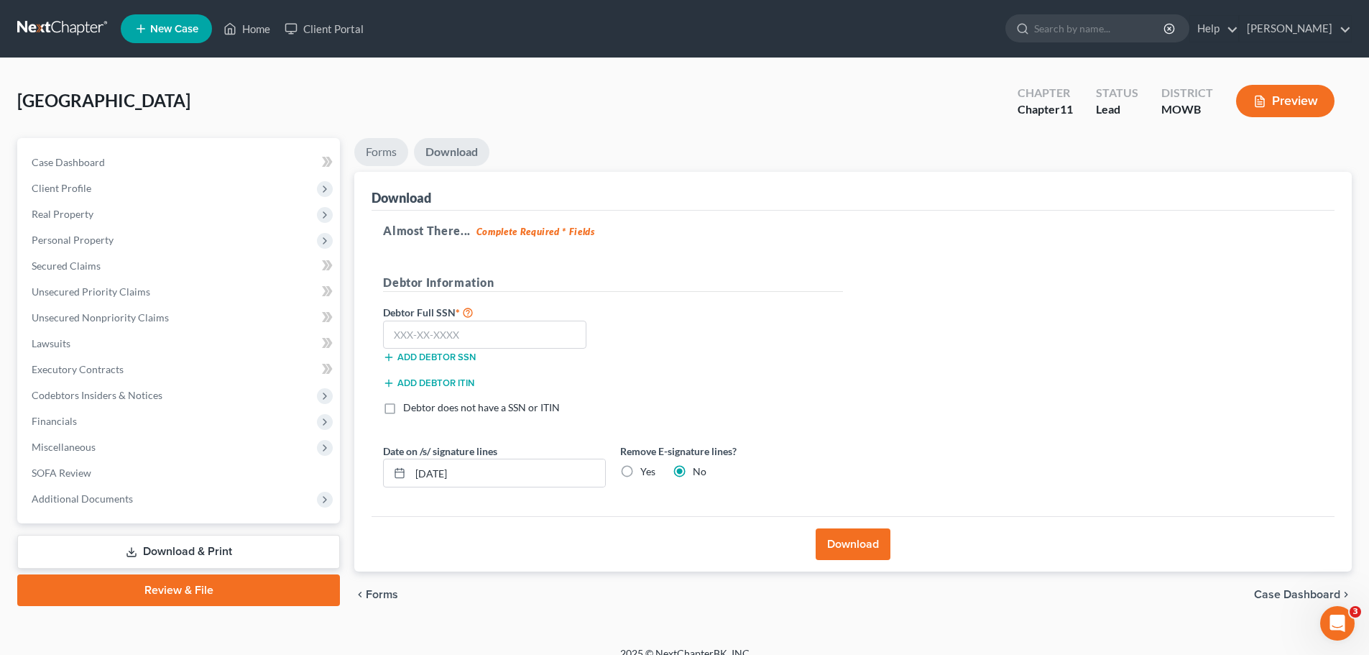
click at [379, 146] on link "Forms" at bounding box center [381, 152] width 54 height 28
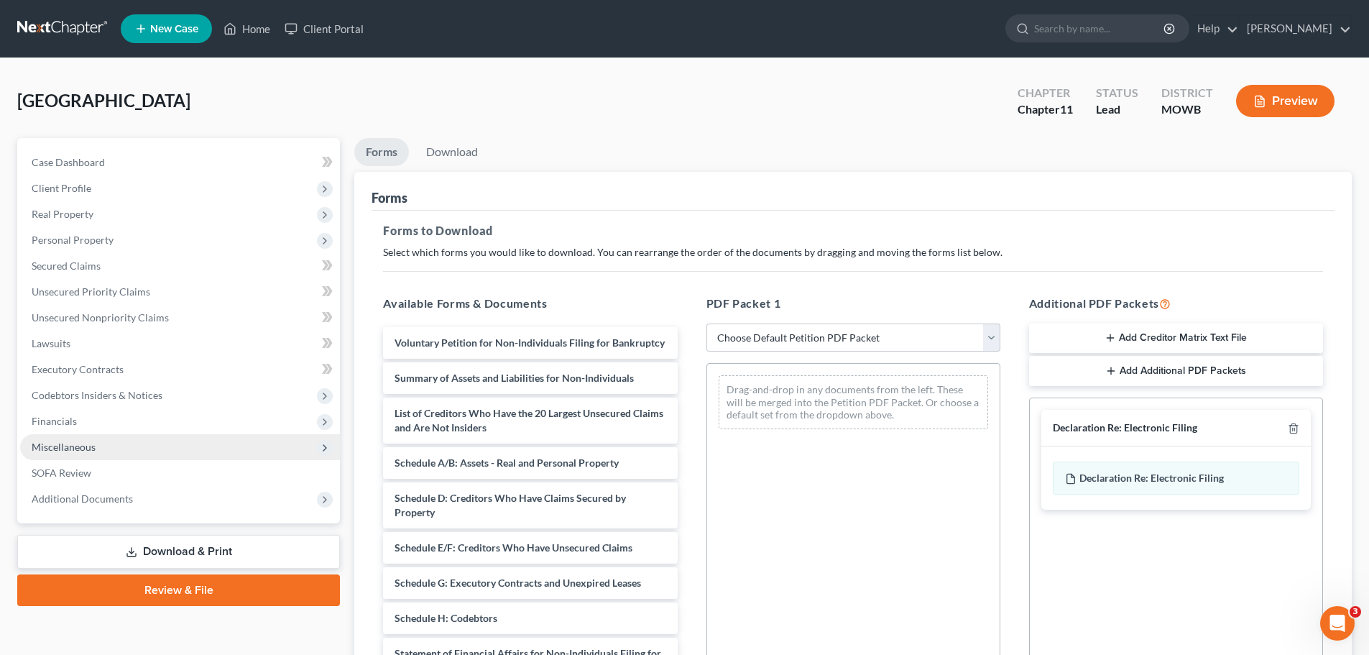
click at [86, 450] on span "Miscellaneous" at bounding box center [64, 447] width 64 height 12
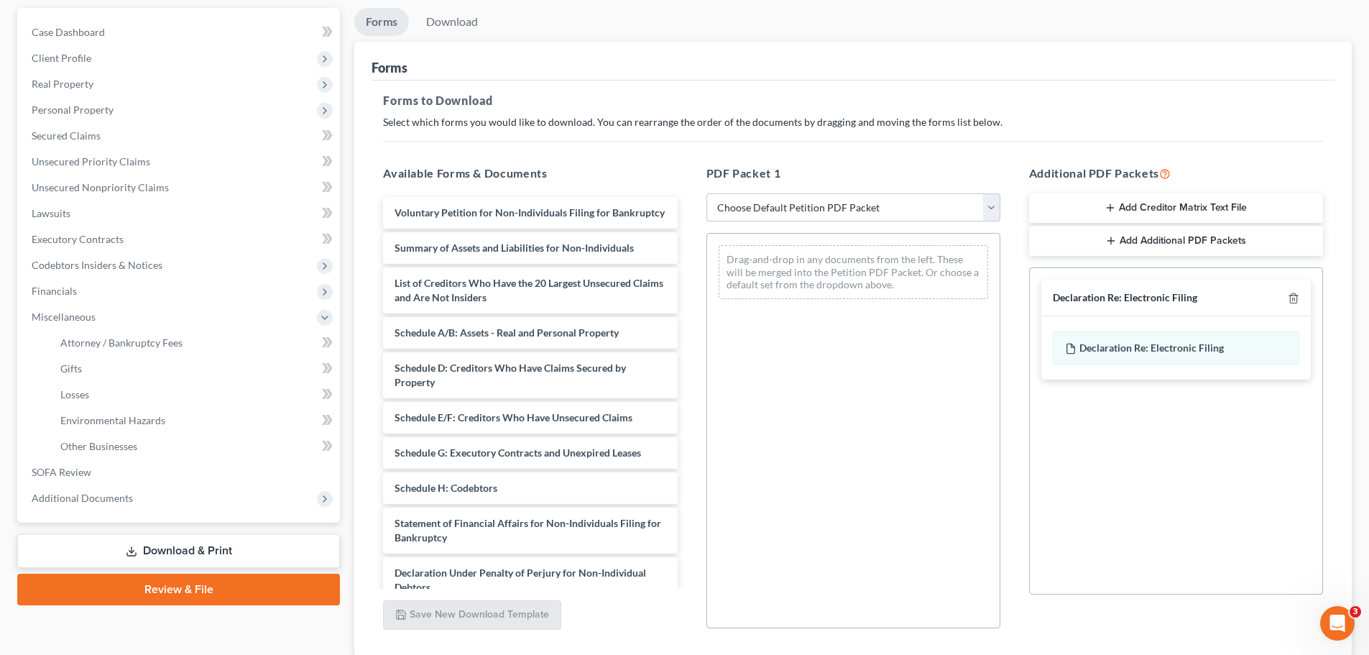
scroll to position [233, 0]
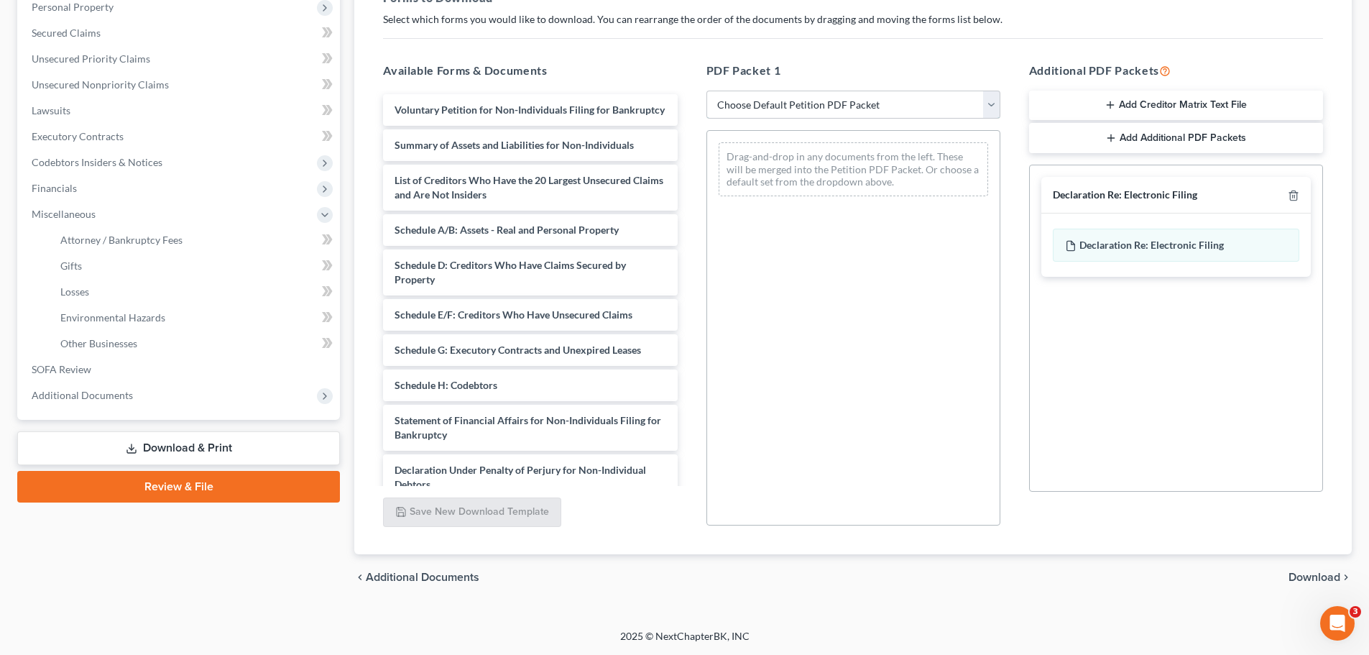
click at [888, 101] on select "Choose Default Petition PDF Packet Complete Bankruptcy Petition (all forms and …" at bounding box center [854, 105] width 294 height 29
select select "0"
click at [712, 91] on select "Choose Default Petition PDF Packet Complete Bankruptcy Petition (all forms and …" at bounding box center [854, 105] width 294 height 29
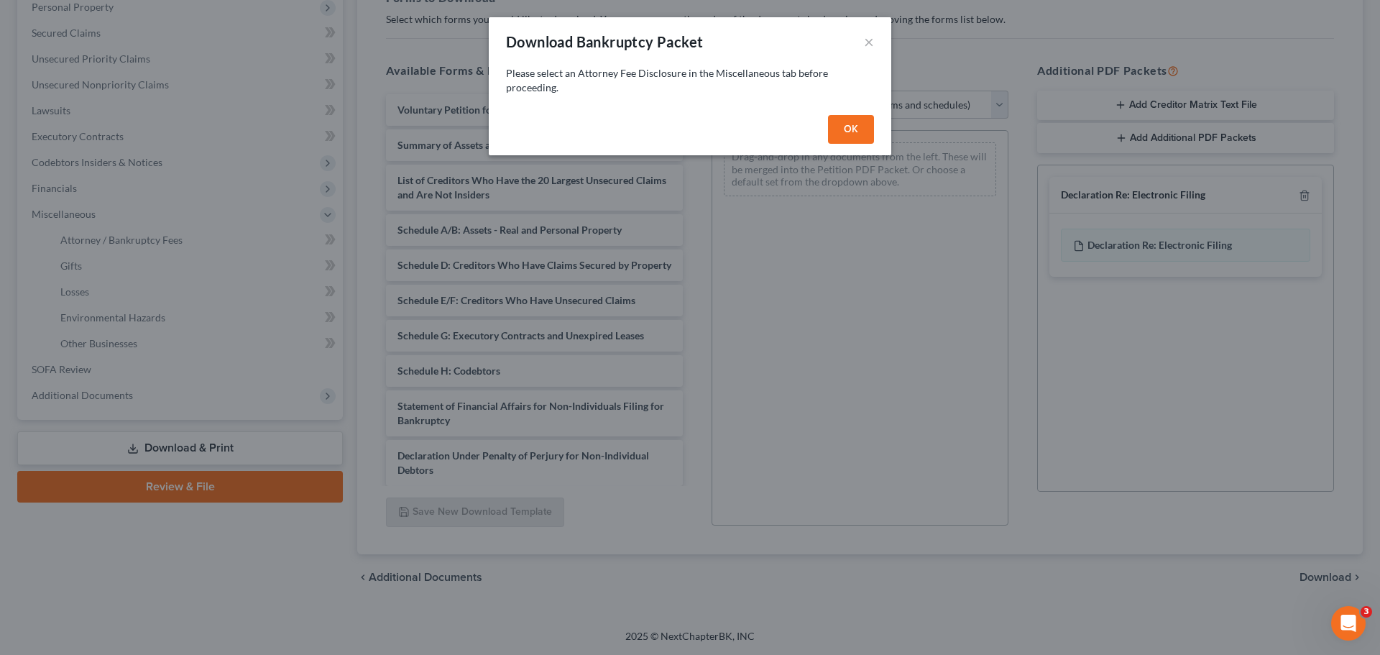
click at [852, 124] on button "OK" at bounding box center [851, 129] width 46 height 29
select select
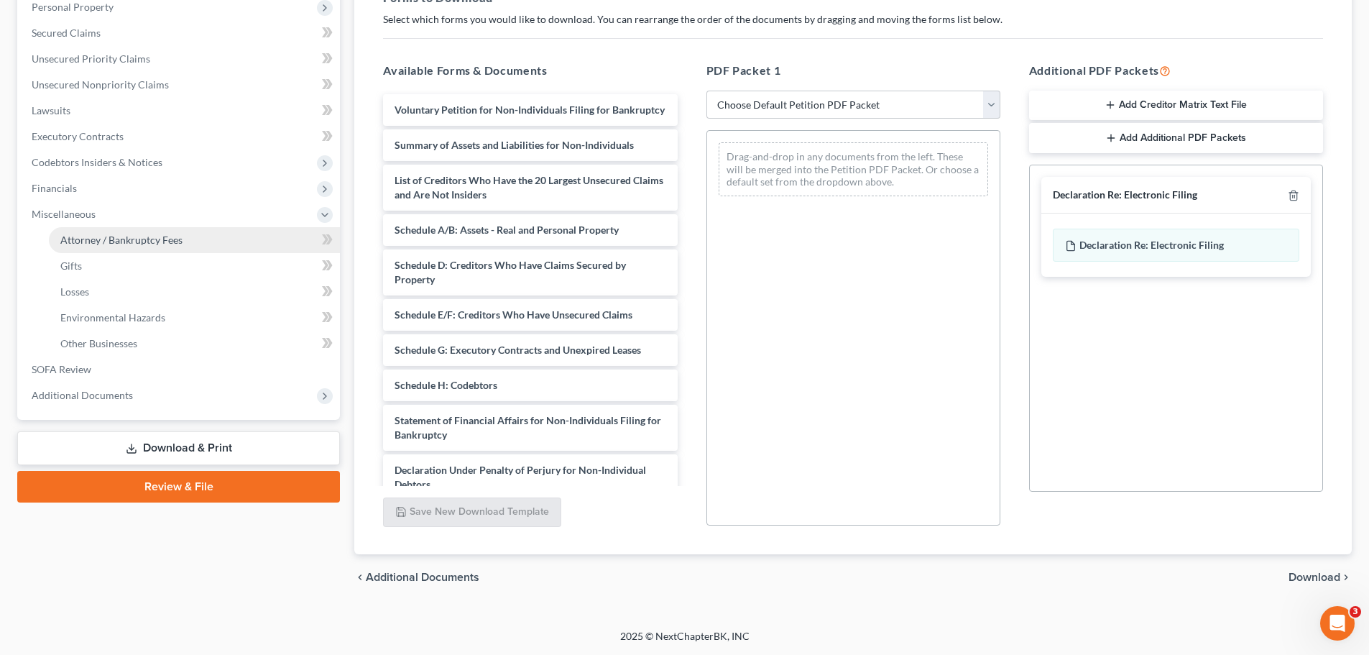
click at [132, 240] on span "Attorney / Bankruptcy Fees" at bounding box center [121, 240] width 122 height 12
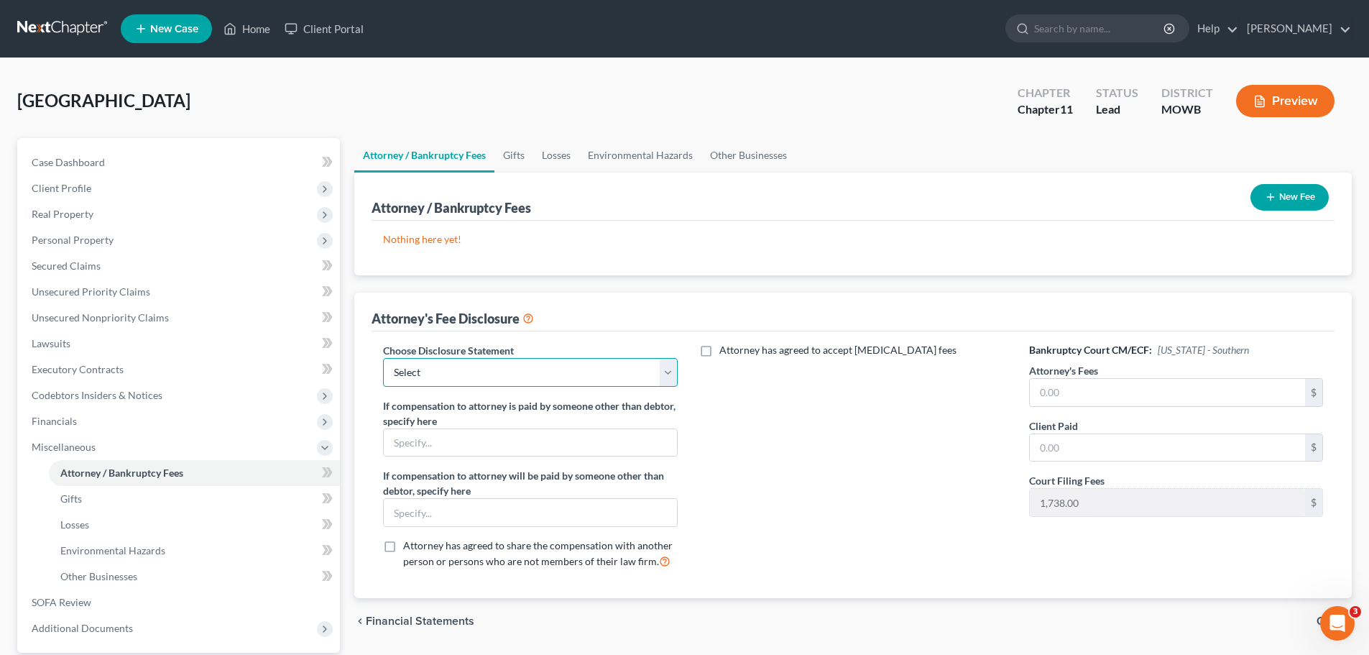
click at [671, 377] on select "Select Cincinnati" at bounding box center [530, 372] width 294 height 29
click at [220, 468] on link "Attorney / Bankruptcy Fees" at bounding box center [194, 473] width 291 height 26
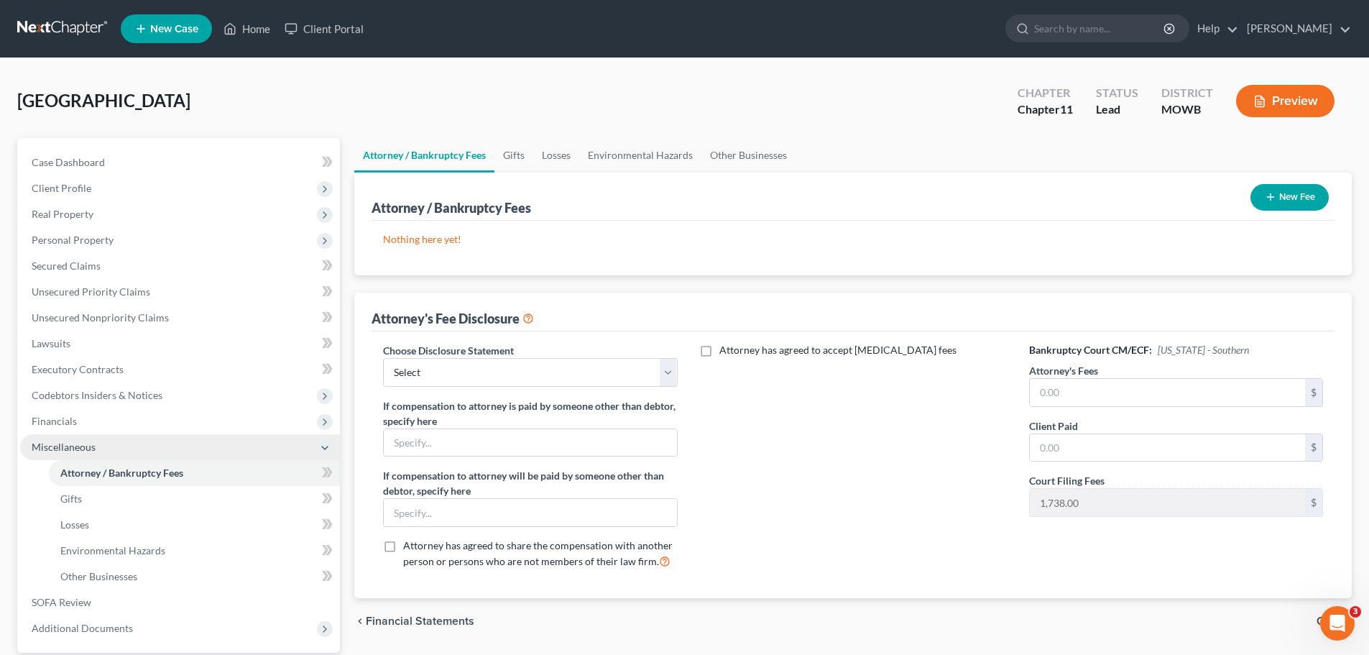
click at [89, 447] on span "Miscellaneous" at bounding box center [64, 447] width 64 height 12
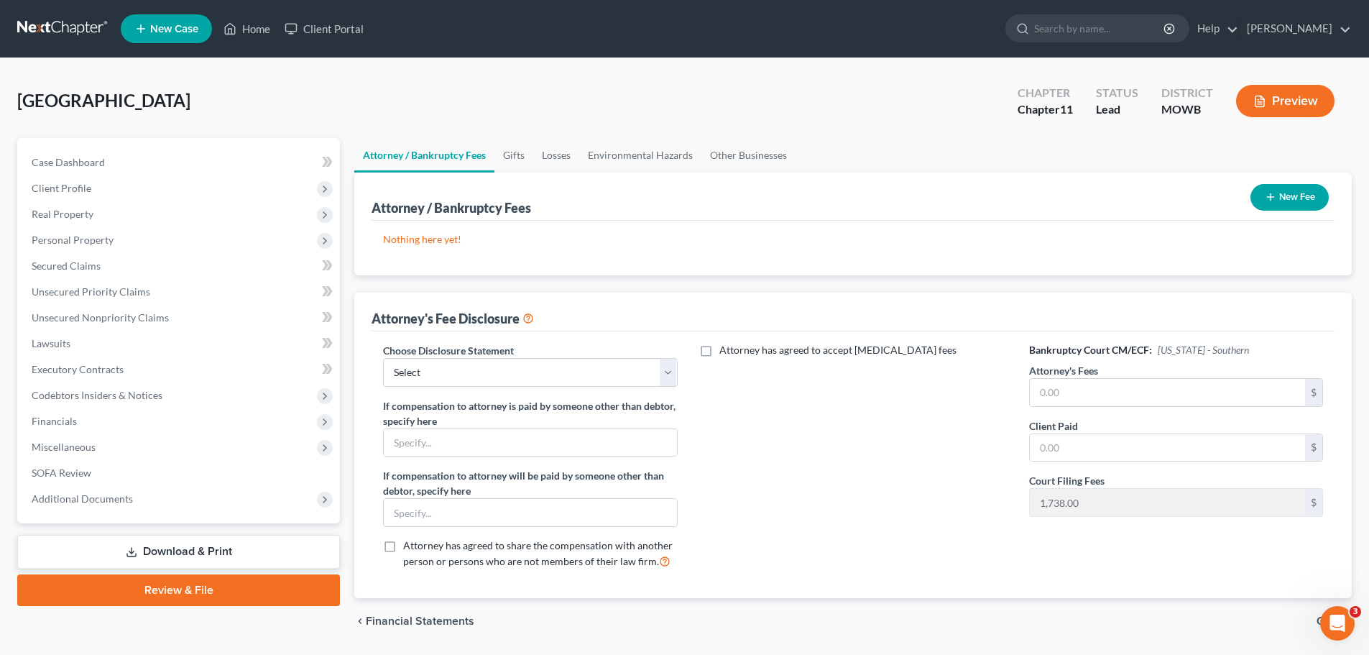
click at [42, 24] on link at bounding box center [63, 29] width 92 height 26
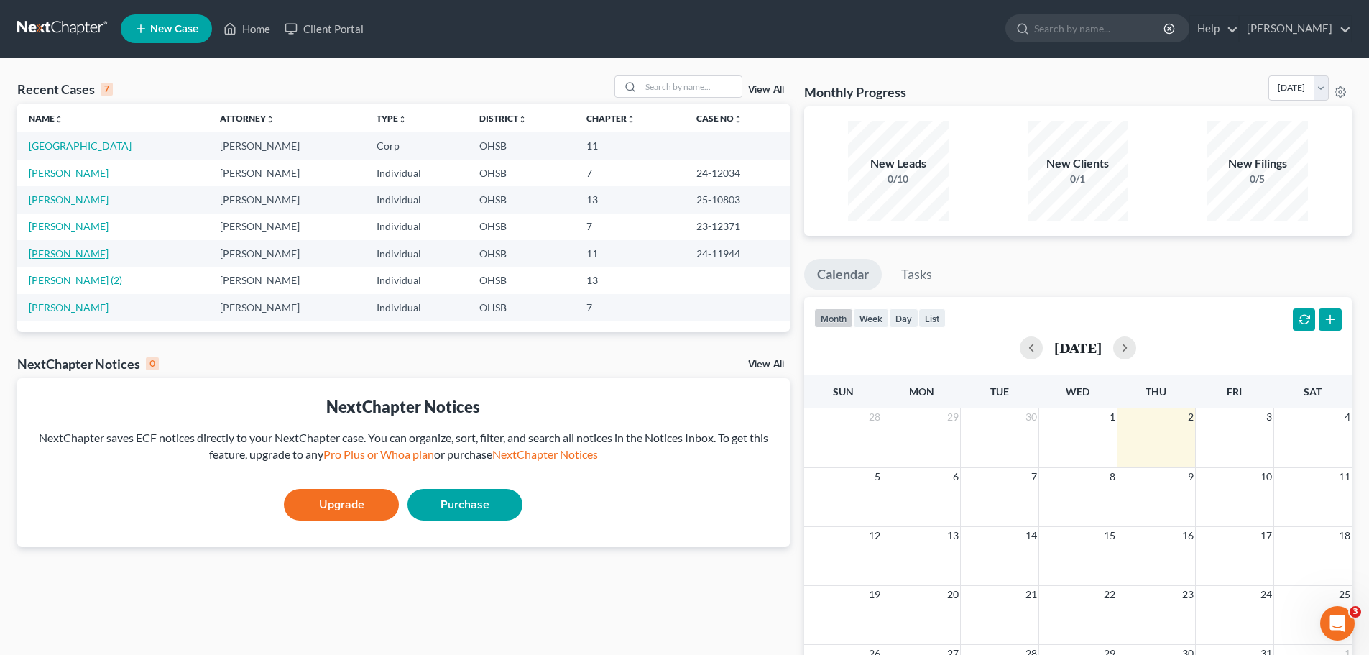
click at [64, 254] on link "[PERSON_NAME]" at bounding box center [69, 253] width 80 height 12
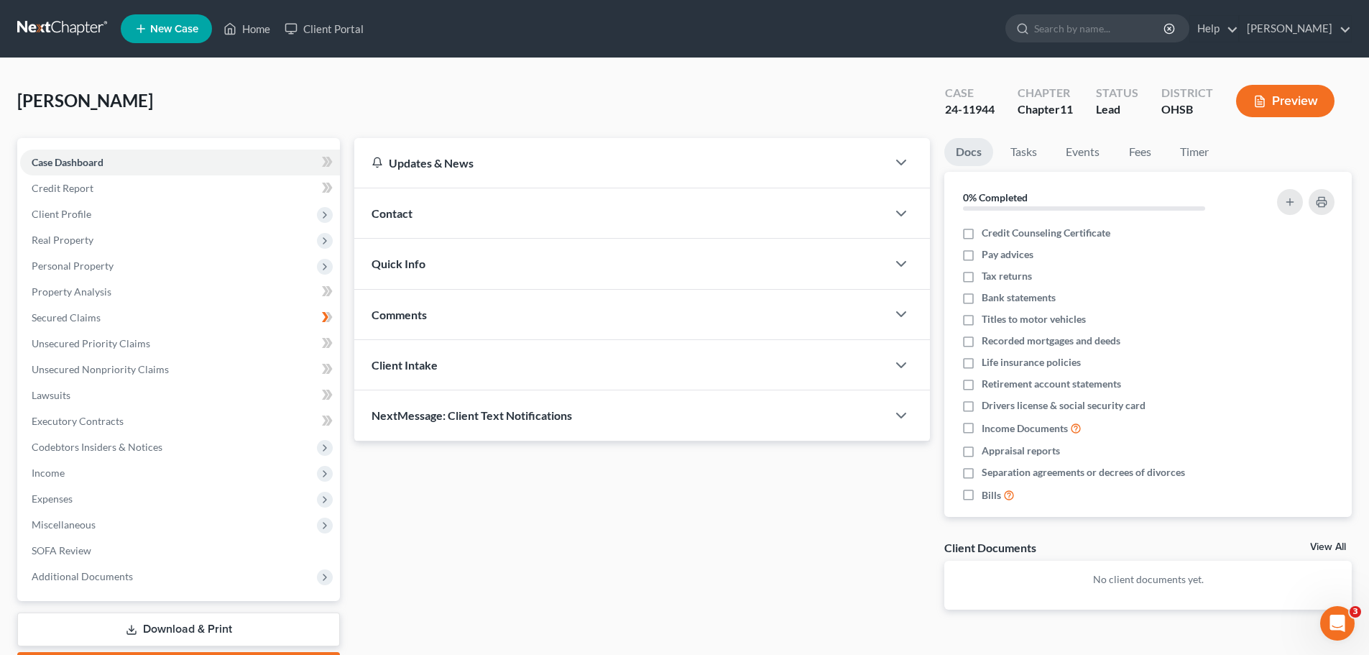
click at [166, 633] on link "Download & Print" at bounding box center [178, 629] width 323 height 34
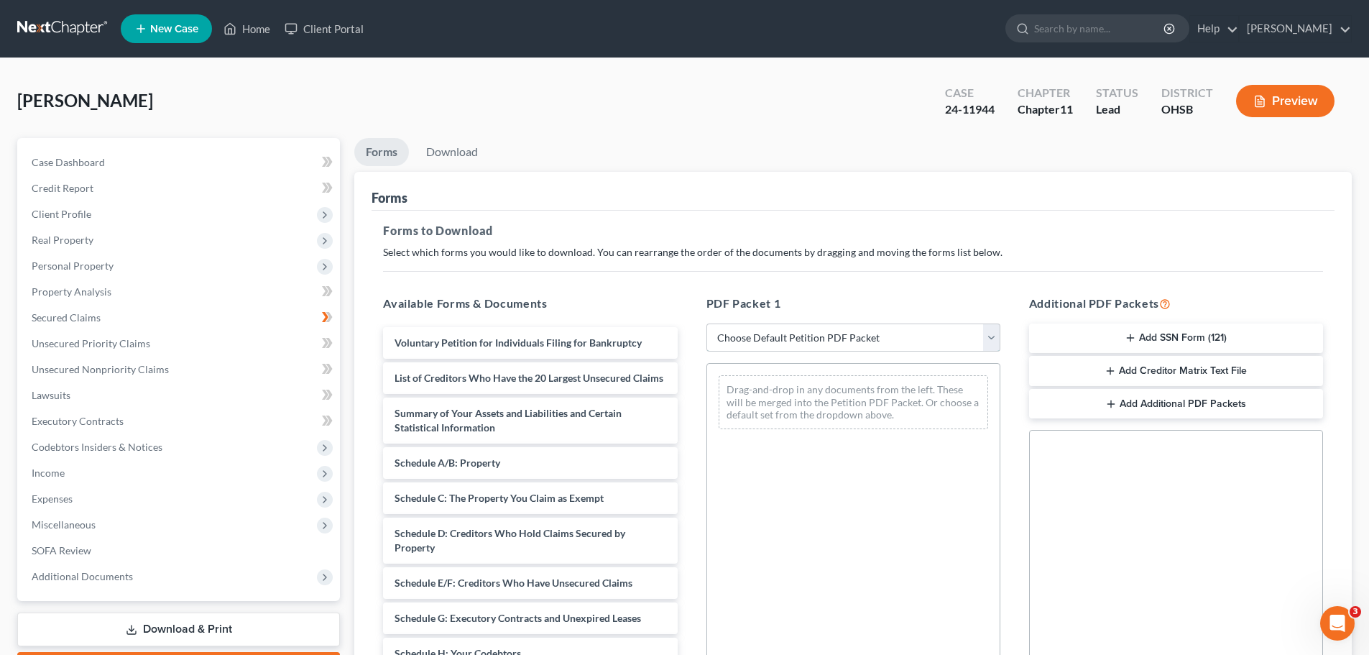
click at [992, 346] on select "Choose Default Petition PDF Packet Complete Bankruptcy Petition (all forms and …" at bounding box center [854, 337] width 294 height 29
select select "0"
click at [707, 323] on select "Choose Default Petition PDF Packet Complete Bankruptcy Petition (all forms and …" at bounding box center [854, 337] width 294 height 29
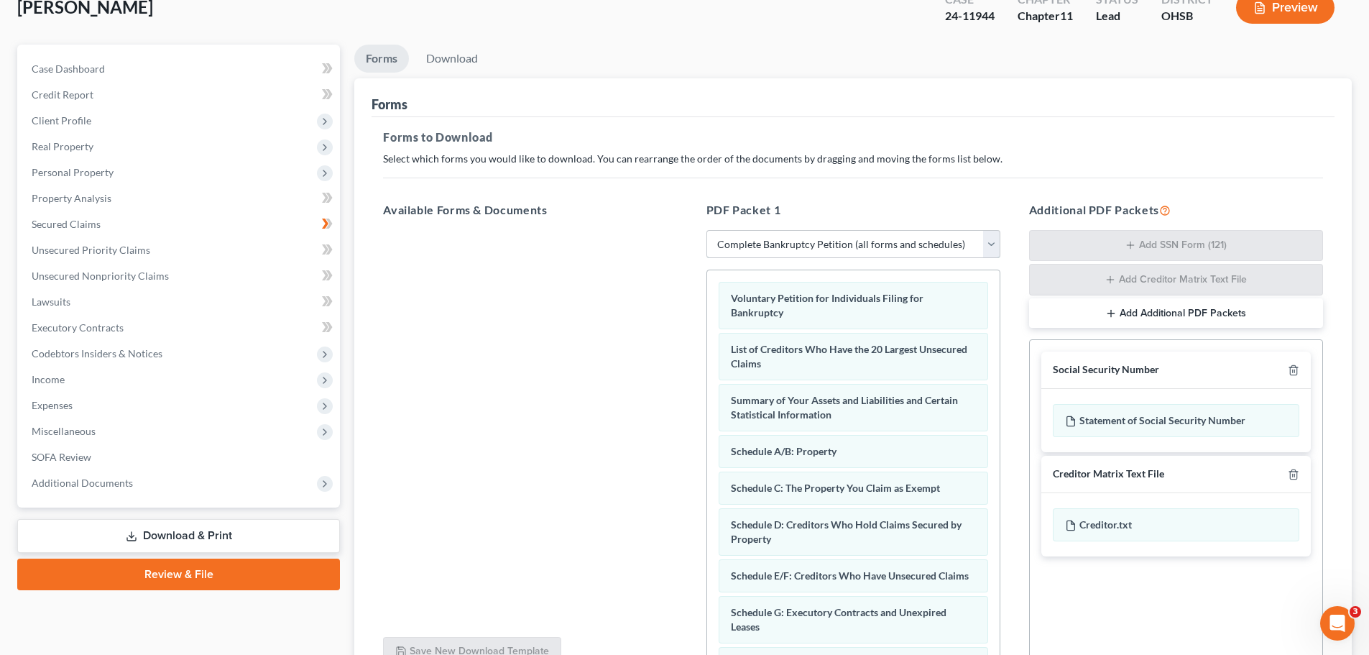
scroll to position [91, 0]
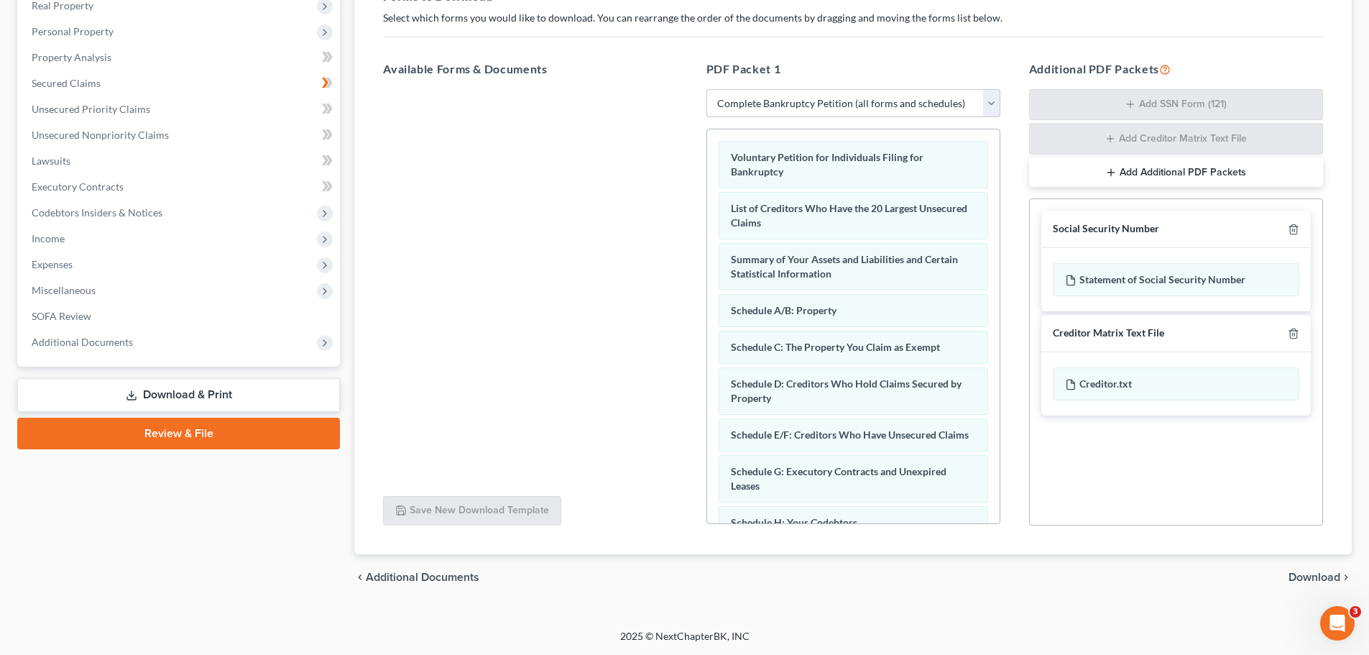
click at [1309, 583] on span "Download" at bounding box center [1315, 577] width 52 height 12
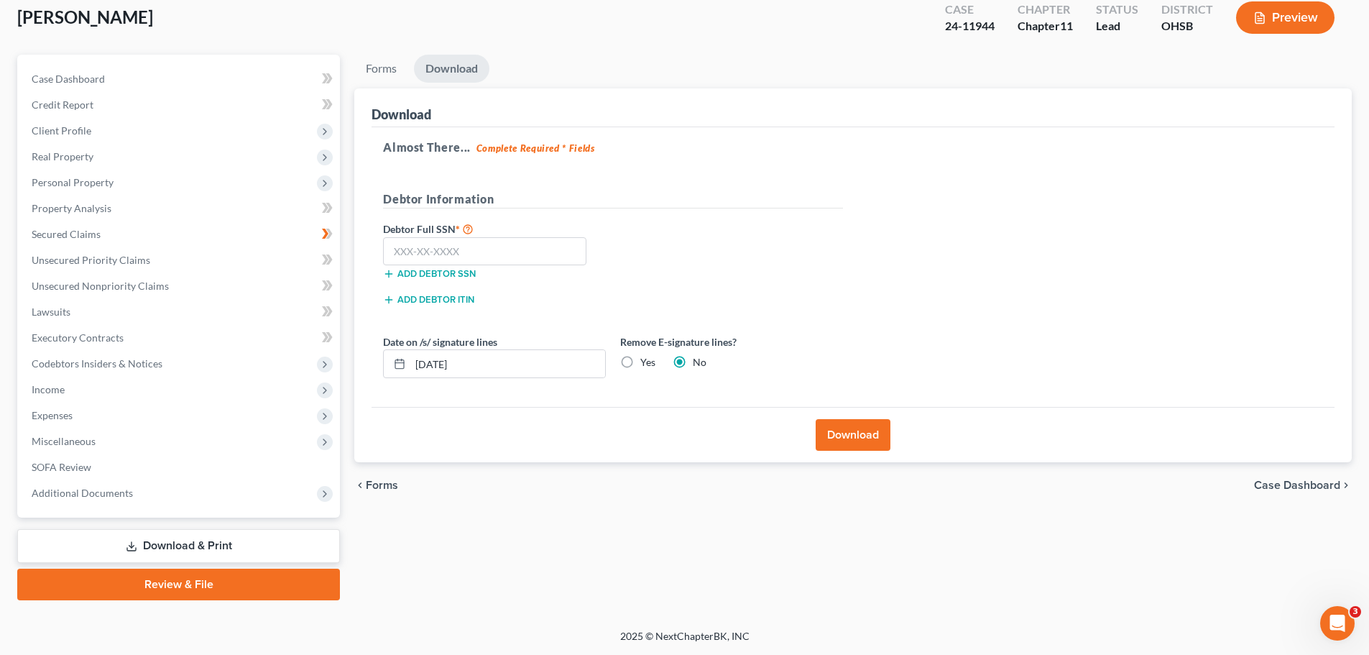
click at [865, 433] on button "Download" at bounding box center [853, 435] width 75 height 32
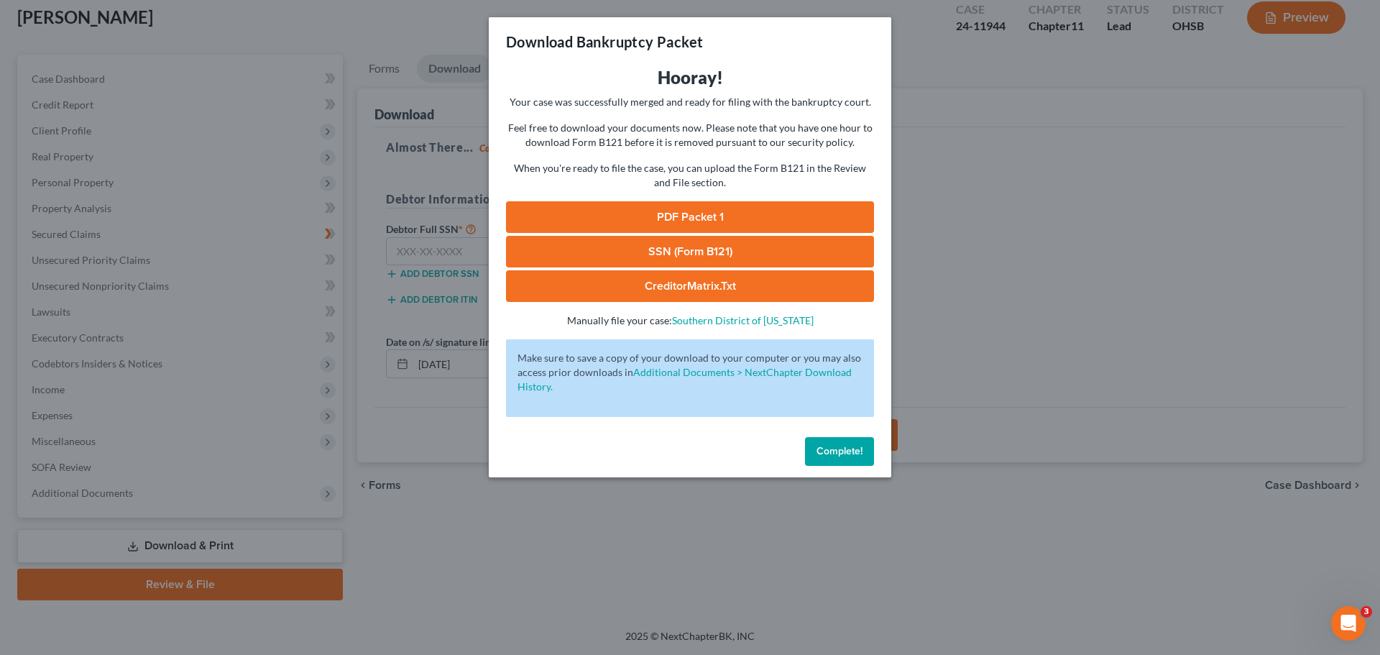
click at [660, 211] on link "PDF Packet 1" at bounding box center [690, 217] width 368 height 32
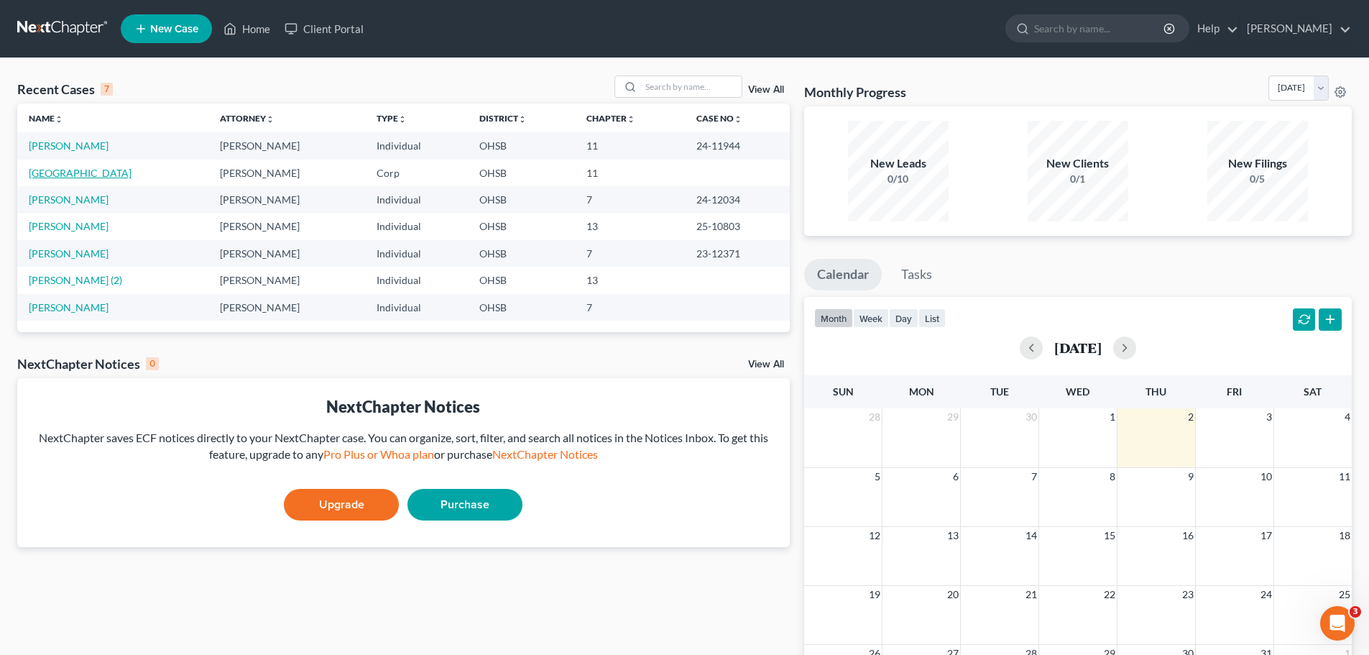
click at [86, 175] on link "[GEOGRAPHIC_DATA]" at bounding box center [80, 173] width 103 height 12
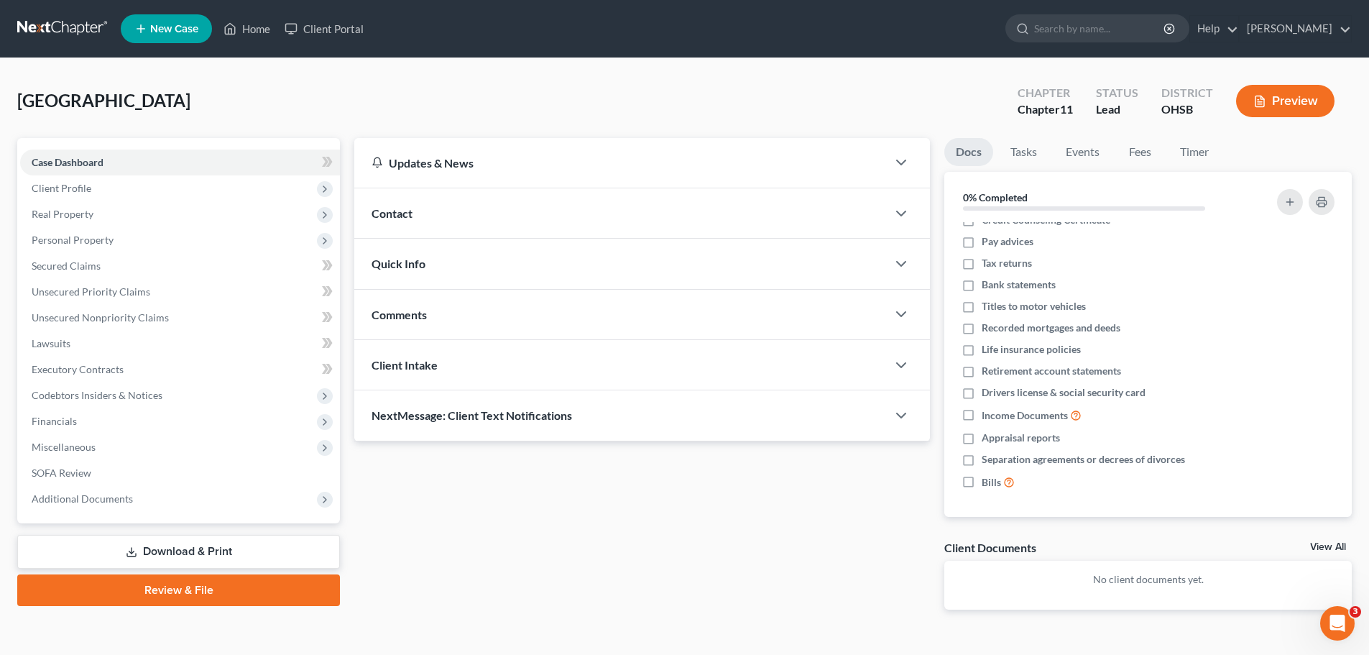
click at [1328, 540] on div "Client Documents View All" at bounding box center [1148, 550] width 408 height 21
click at [1328, 543] on link "View All" at bounding box center [1328, 547] width 36 height 10
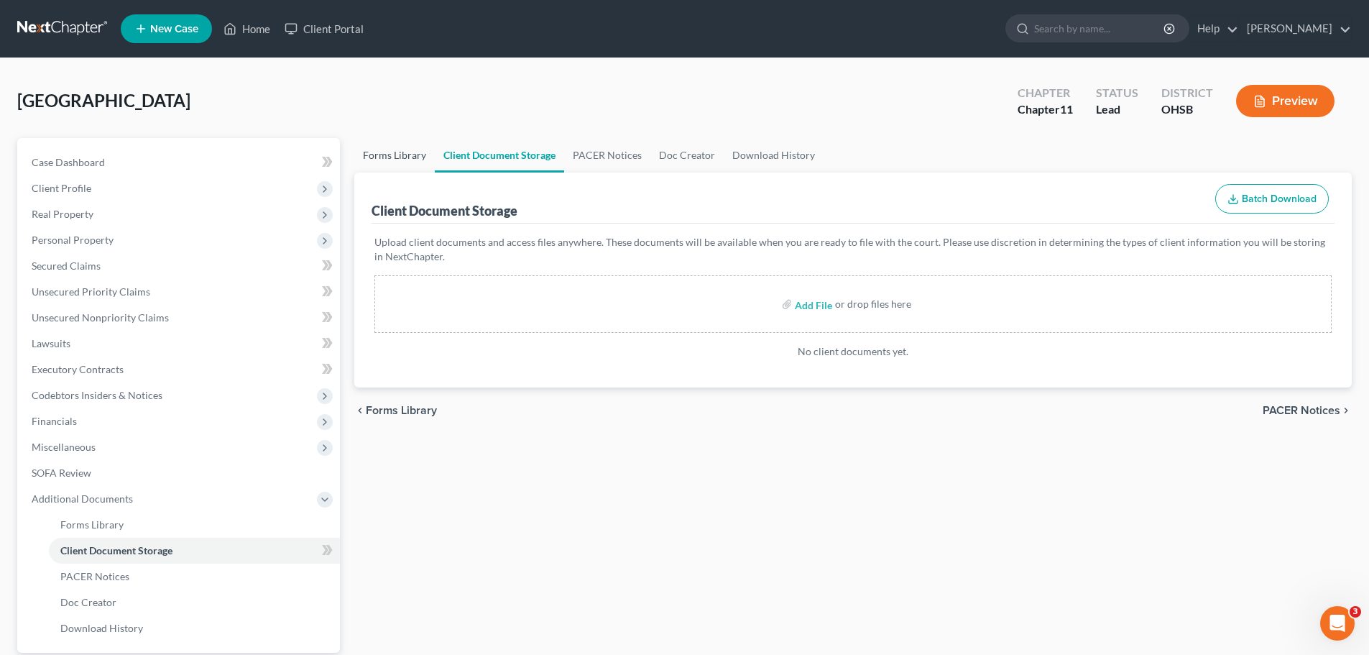
click at [375, 157] on link "Forms Library" at bounding box center [394, 155] width 81 height 35
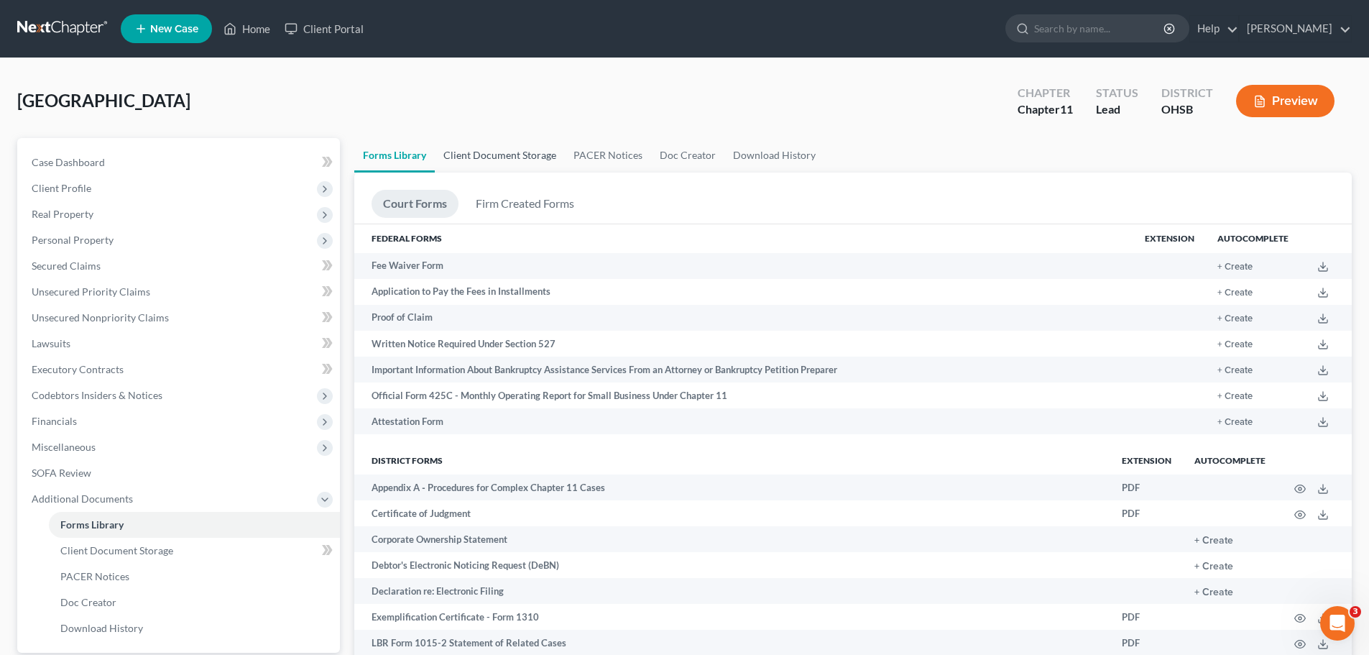
click at [487, 161] on link "Client Document Storage" at bounding box center [500, 155] width 130 height 35
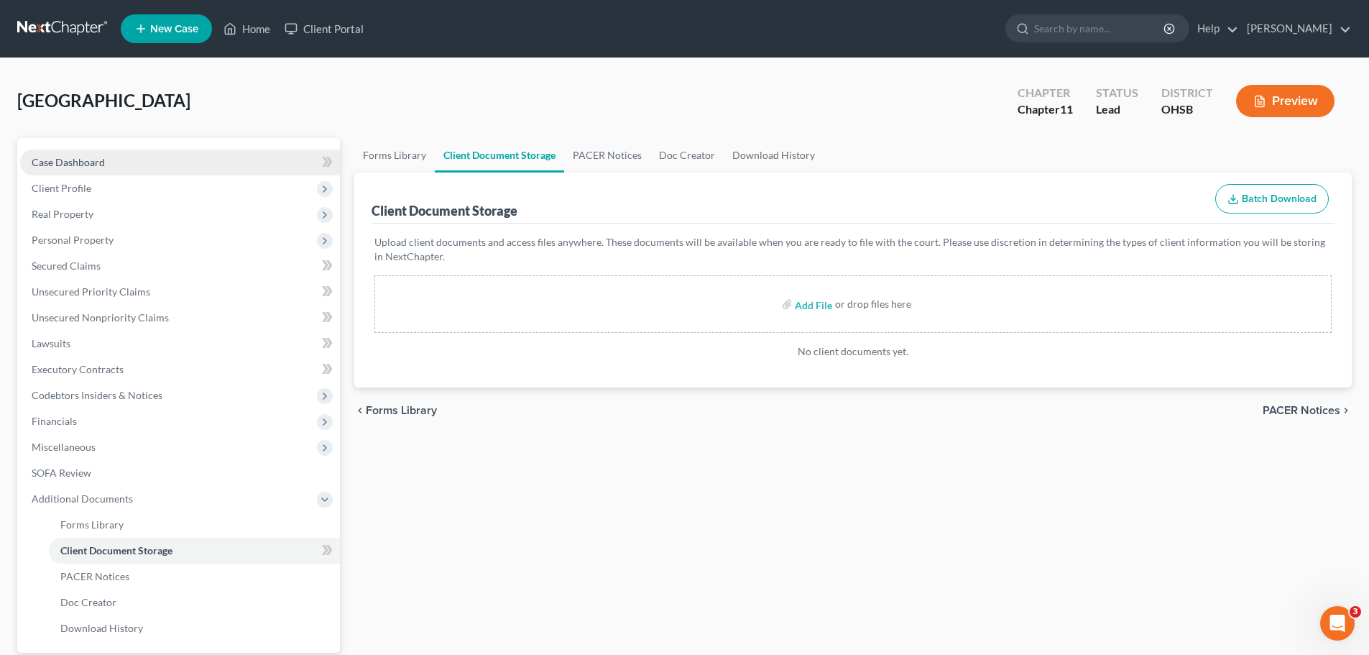
click at [79, 159] on span "Case Dashboard" at bounding box center [68, 162] width 73 height 12
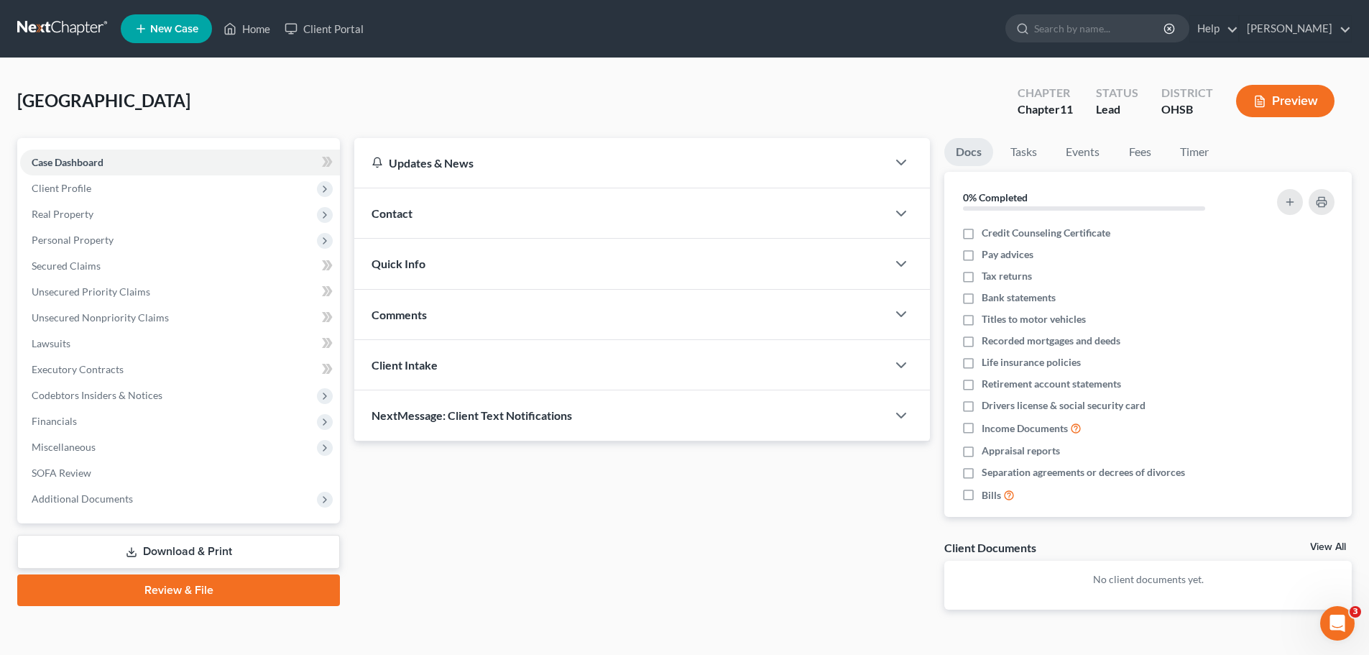
click at [184, 557] on link "Download & Print" at bounding box center [178, 552] width 323 height 34
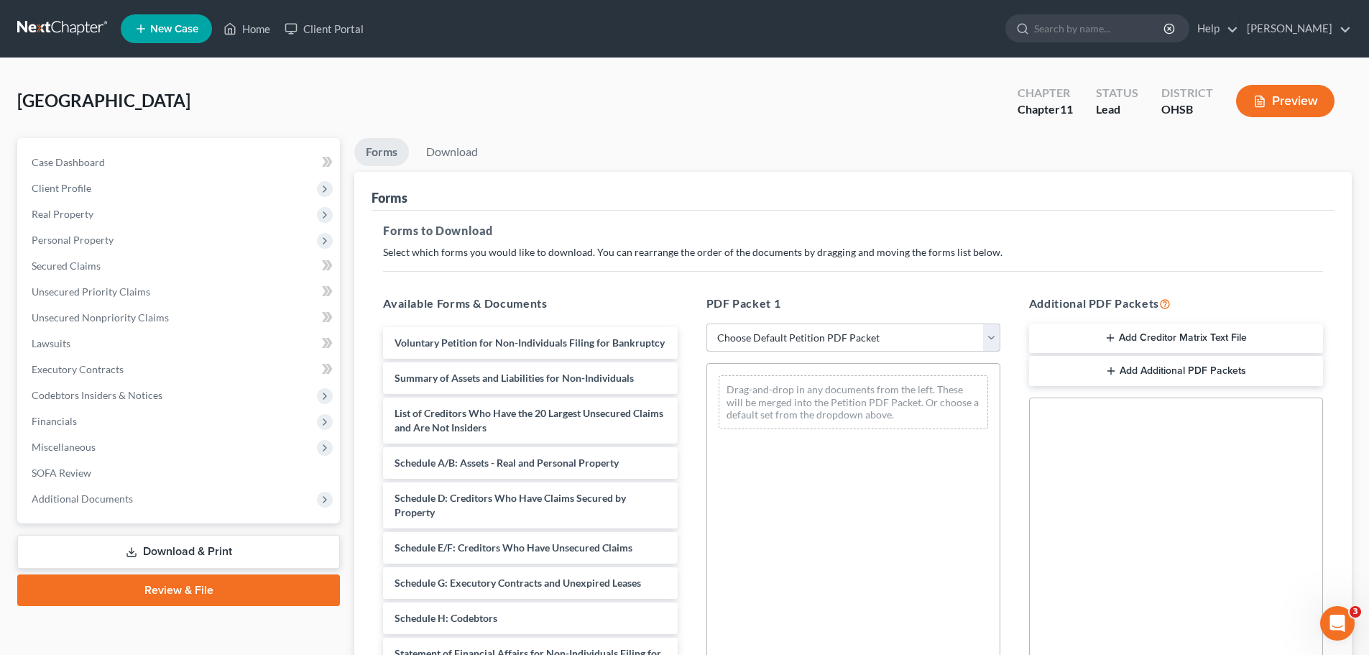
click at [804, 343] on select "Choose Default Petition PDF Packet Complete Bankruptcy Petition (all forms and …" at bounding box center [854, 337] width 294 height 29
click at [523, 345] on div "Voluntary Petition for Non-Individuals Filing for Bankruptcy Summary of Assets …" at bounding box center [530, 600] width 317 height 547
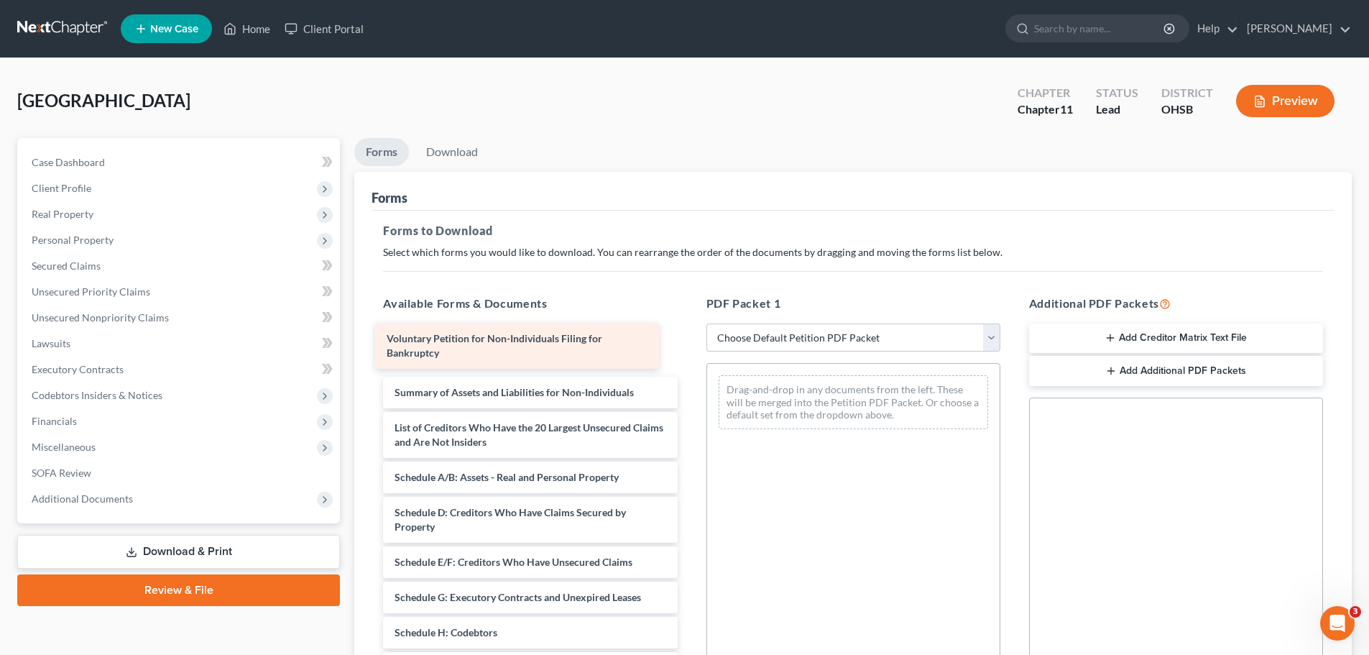
drag, startPoint x: 523, startPoint y: 345, endPoint x: 515, endPoint y: 341, distance: 9.0
click at [515, 341] on div "Voluntary Petition for Non-Individuals Filing for Bankruptcy Voluntary Petition…" at bounding box center [530, 607] width 317 height 561
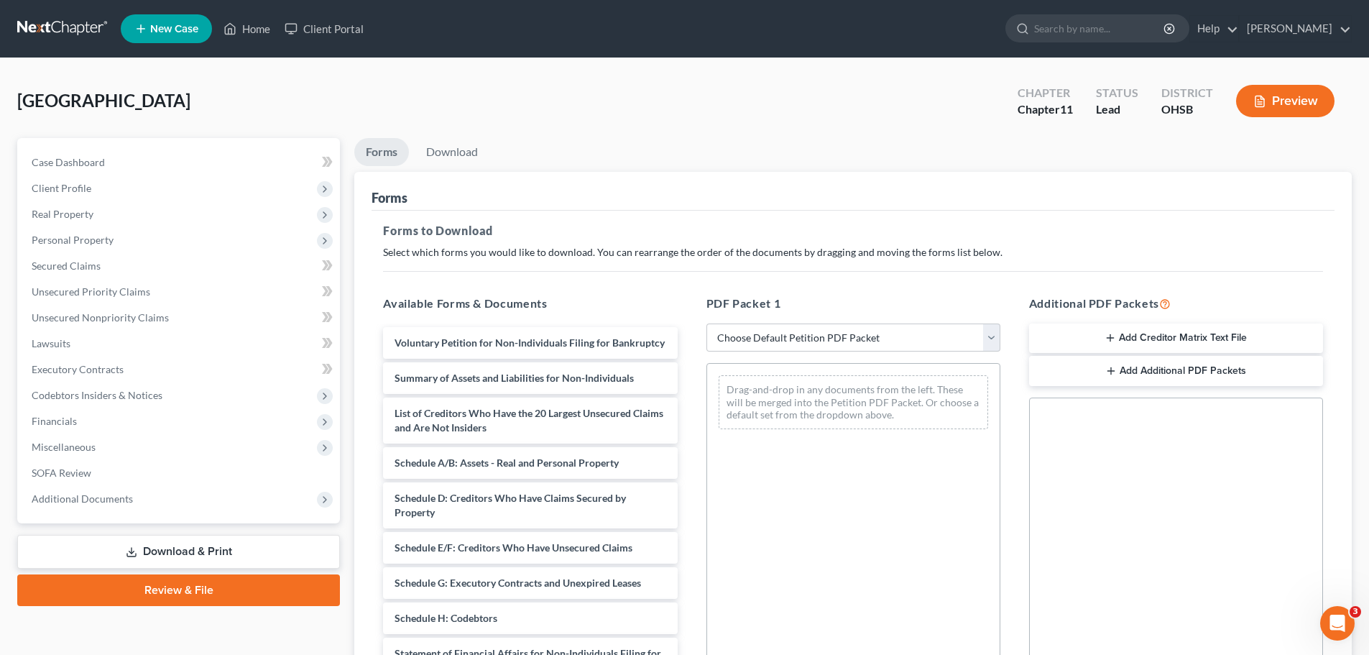
click at [515, 341] on span "Voluntary Petition for Non-Individuals Filing for Bankruptcy" at bounding box center [530, 342] width 270 height 12
click at [81, 185] on span "Client Profile" at bounding box center [62, 188] width 60 height 12
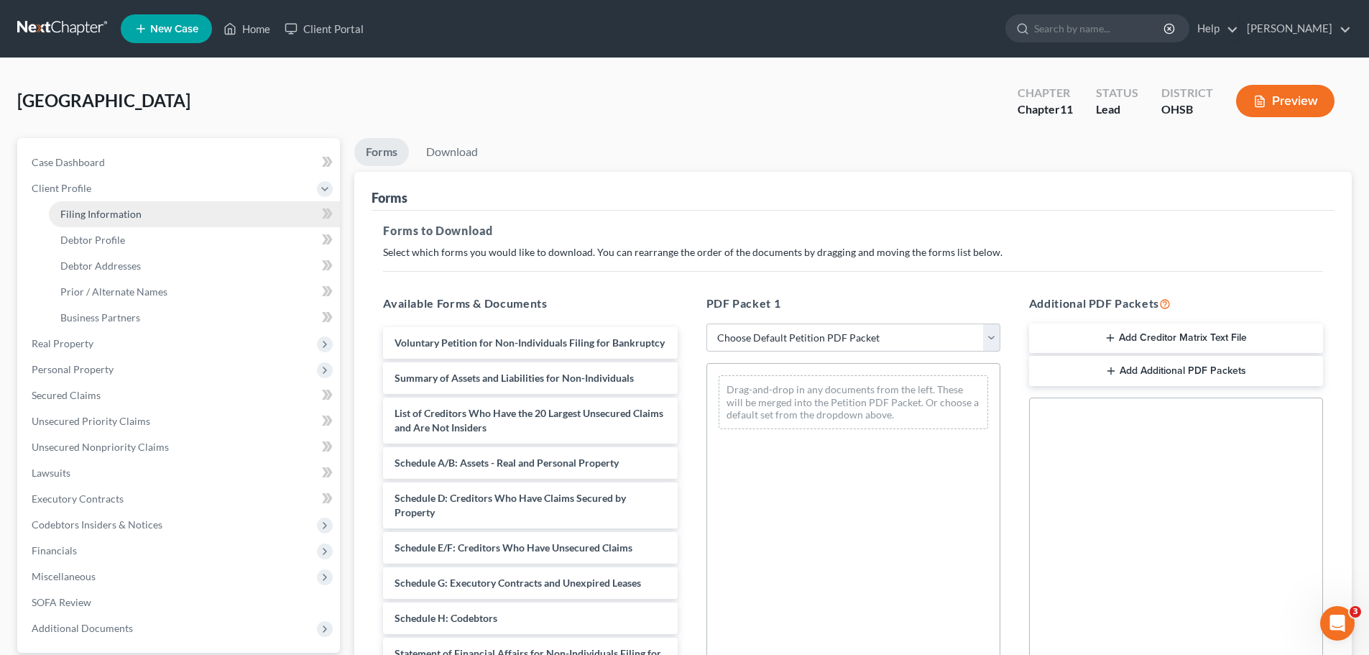
click at [93, 211] on span "Filing Information" at bounding box center [100, 214] width 81 height 12
select select "1"
select select "62"
select select "0"
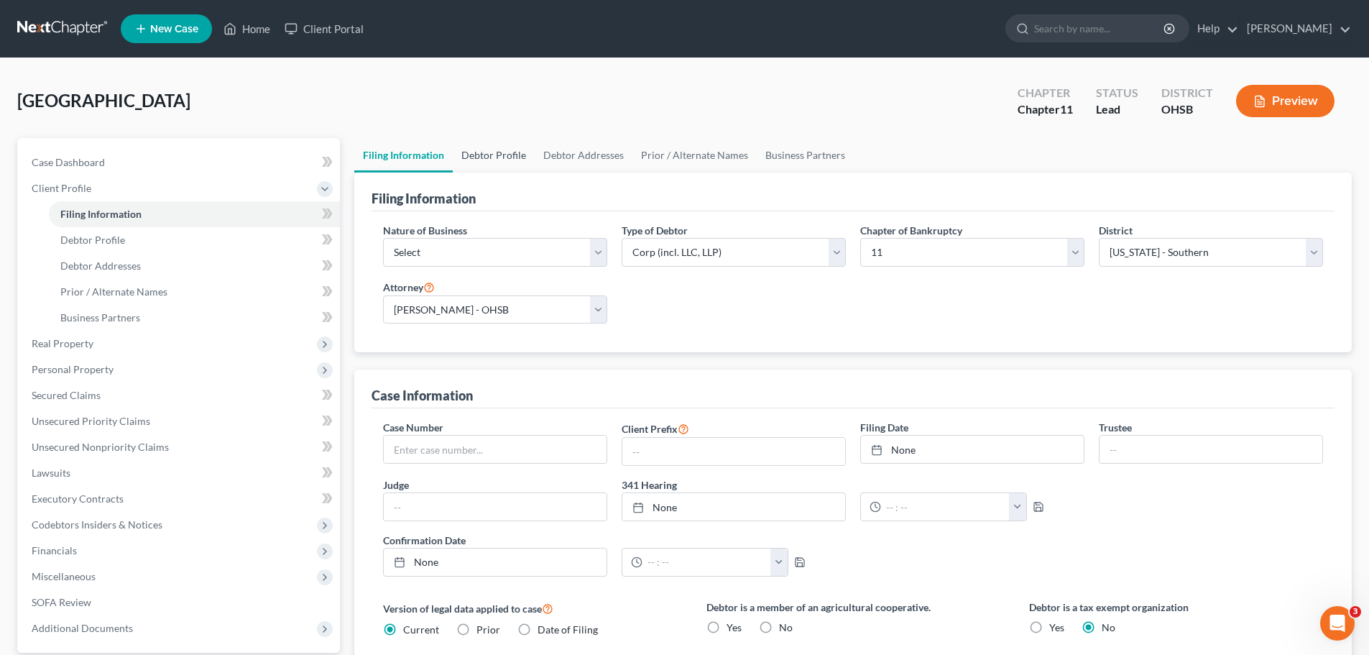
click at [479, 150] on link "Debtor Profile" at bounding box center [494, 155] width 82 height 35
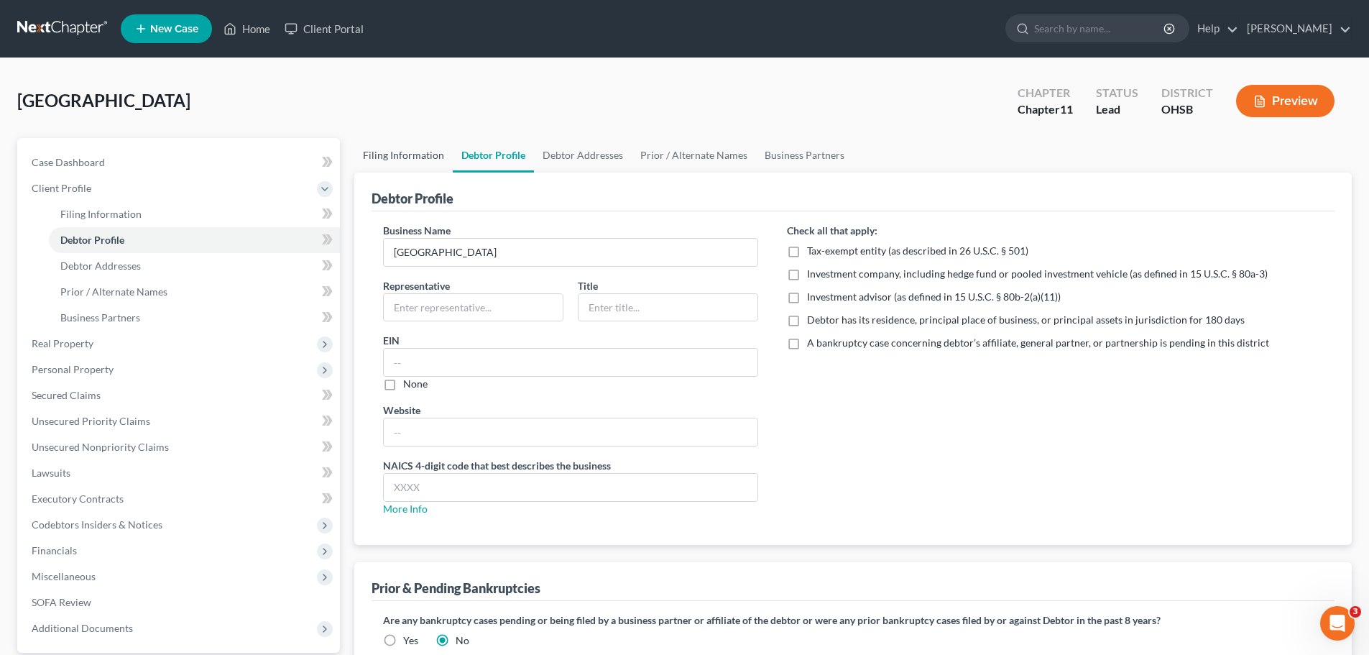
click at [376, 155] on link "Filing Information" at bounding box center [403, 155] width 98 height 35
select select "1"
select select "62"
select select "0"
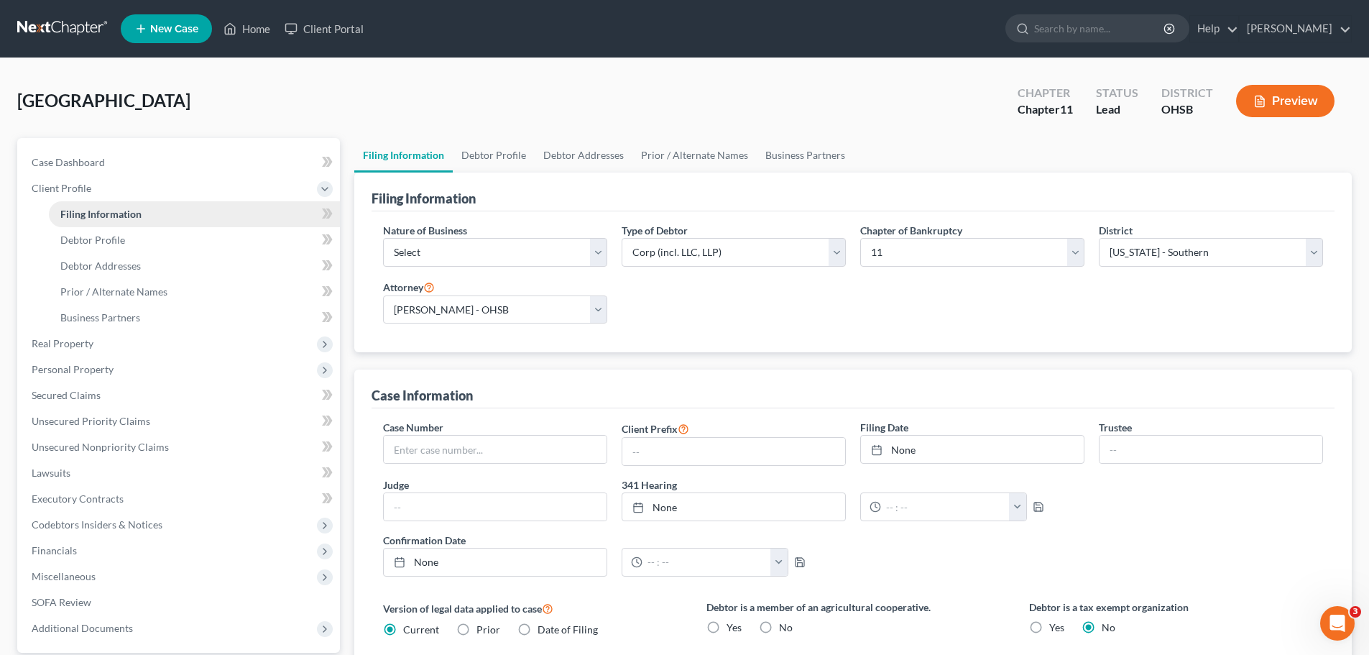
click at [119, 212] on span "Filing Information" at bounding box center [100, 214] width 81 height 12
click at [56, 180] on span "Client Profile" at bounding box center [180, 188] width 320 height 26
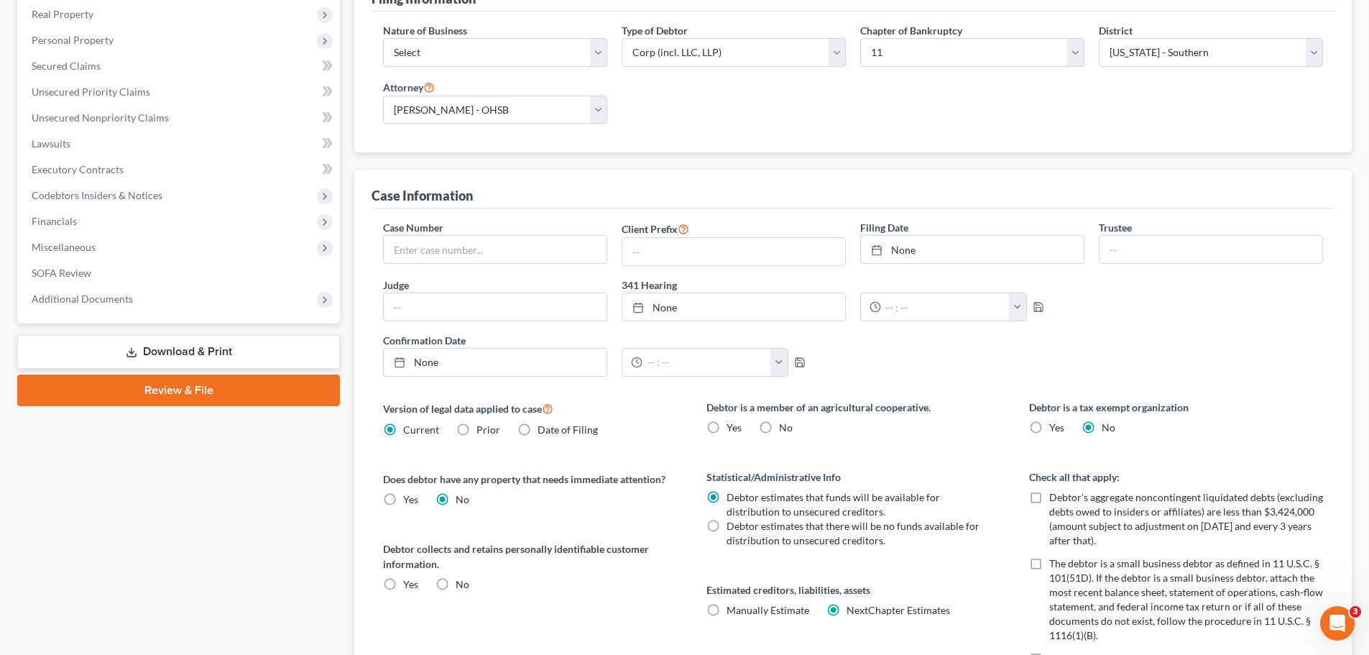
scroll to position [72, 0]
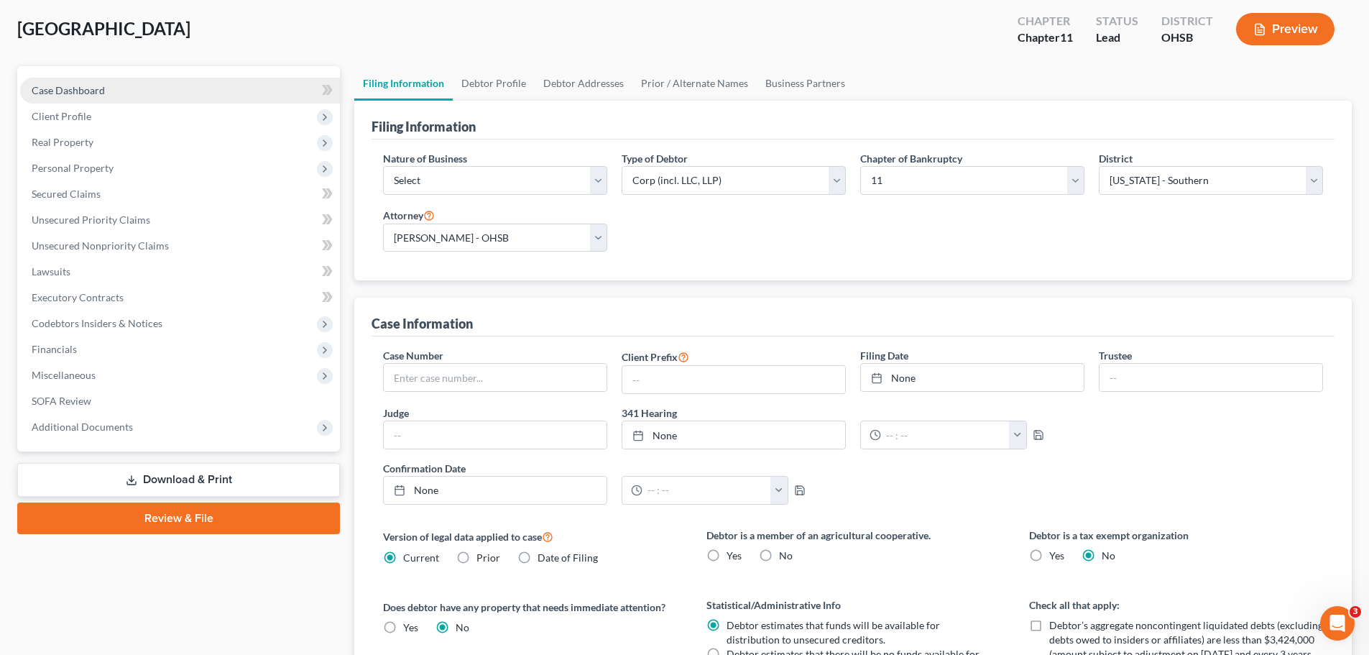
click at [55, 94] on span "Case Dashboard" at bounding box center [68, 90] width 73 height 12
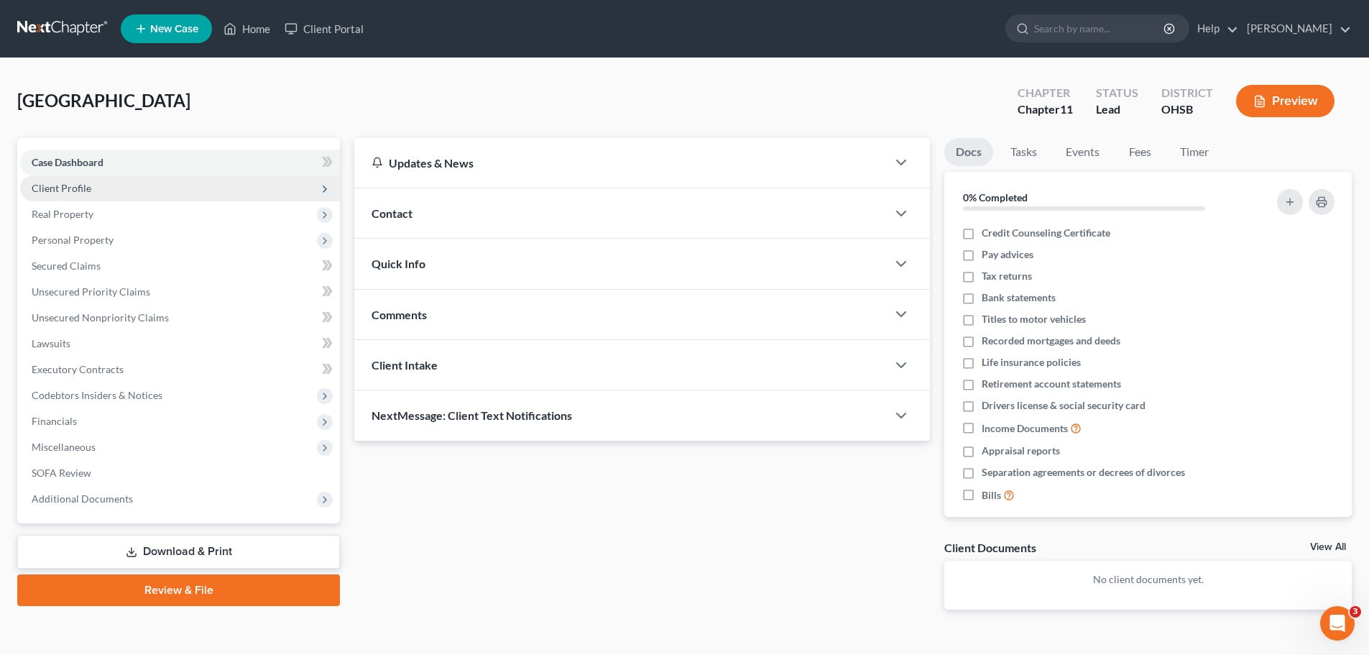
click at [53, 185] on span "Client Profile" at bounding box center [62, 188] width 60 height 12
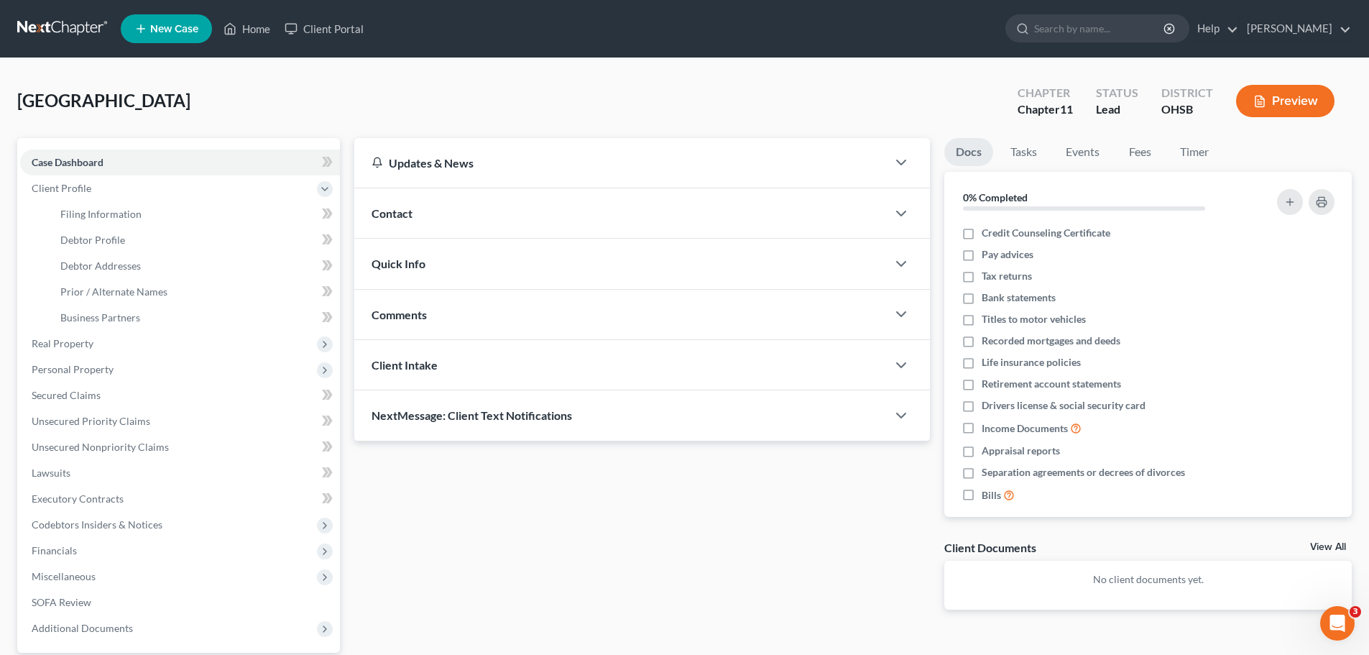
click at [586, 208] on div "Contact" at bounding box center [620, 213] width 533 height 50
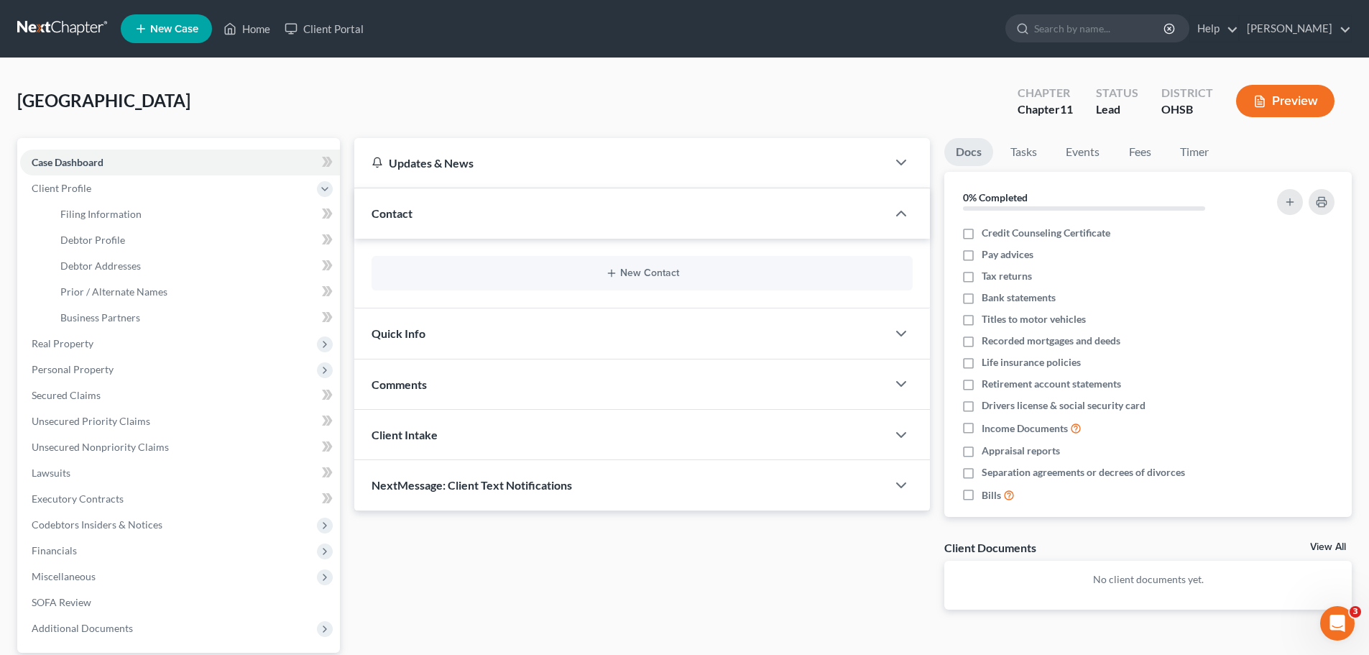
click at [583, 207] on div "Contact" at bounding box center [620, 213] width 533 height 50
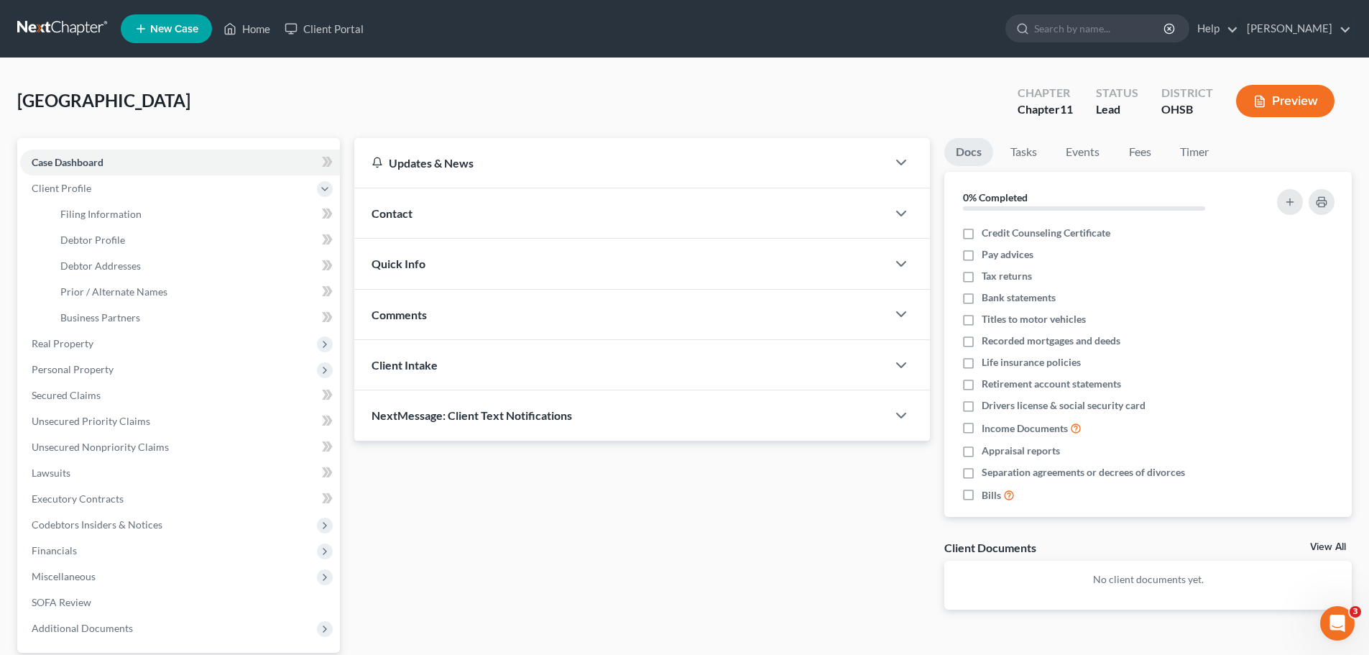
click at [442, 263] on div "Quick Info" at bounding box center [620, 264] width 533 height 50
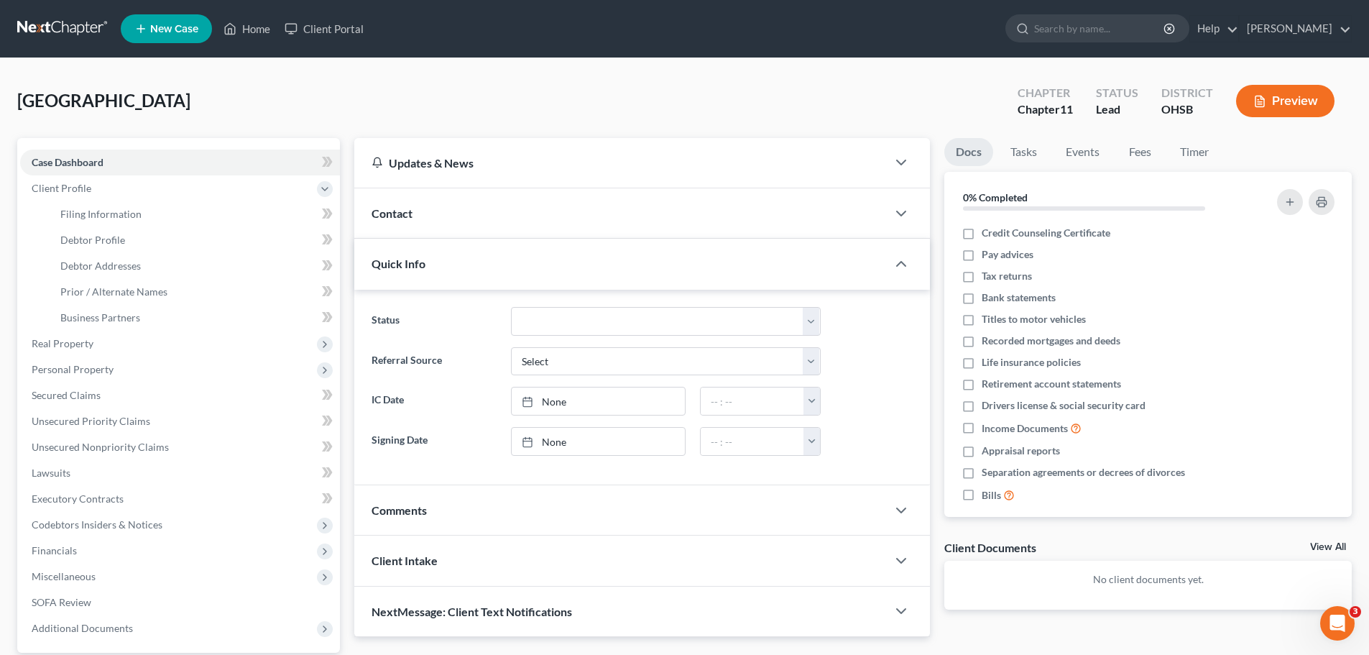
click at [442, 256] on div "Quick Info" at bounding box center [620, 264] width 533 height 50
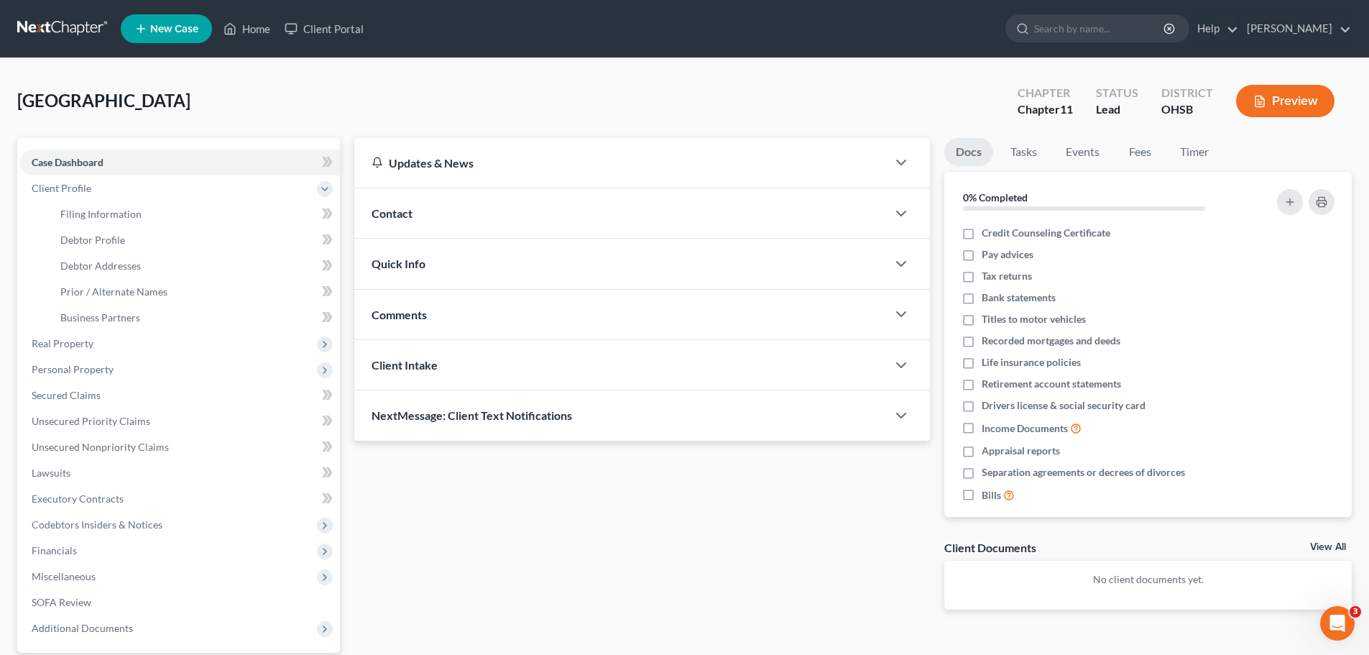
click at [413, 352] on div "Client Intake" at bounding box center [620, 365] width 533 height 50
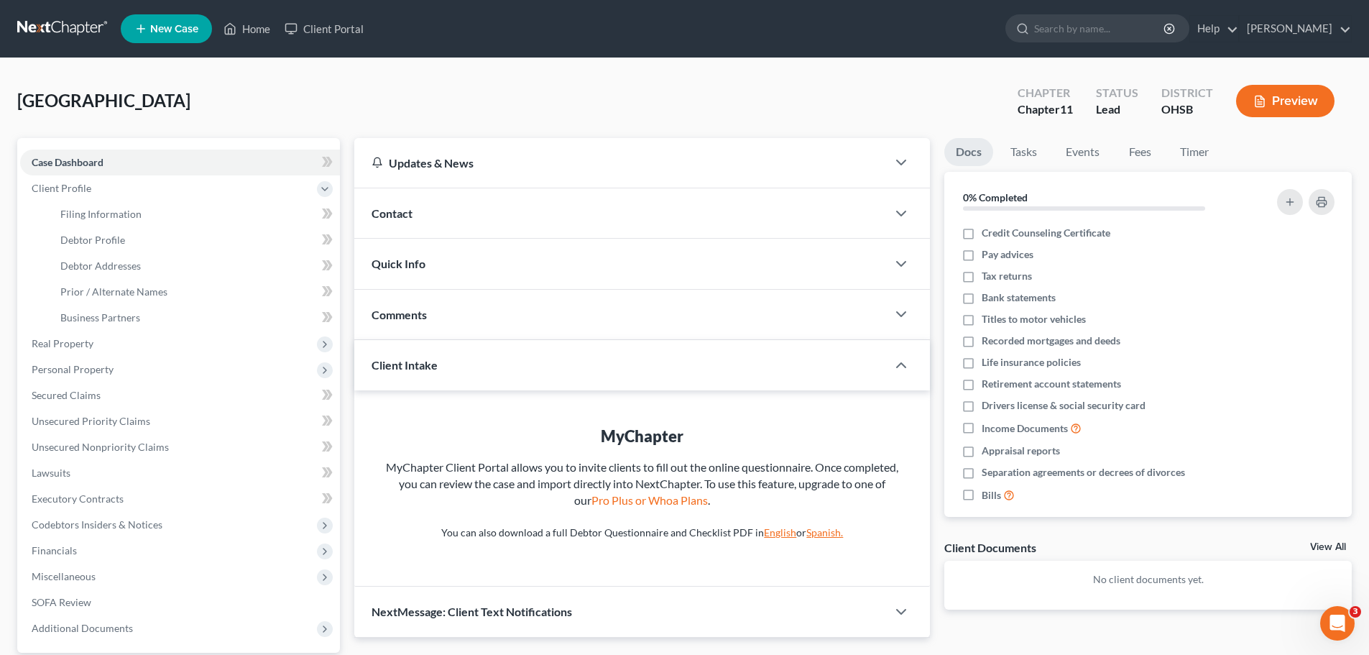
click at [412, 367] on span "Client Intake" at bounding box center [405, 365] width 66 height 14
